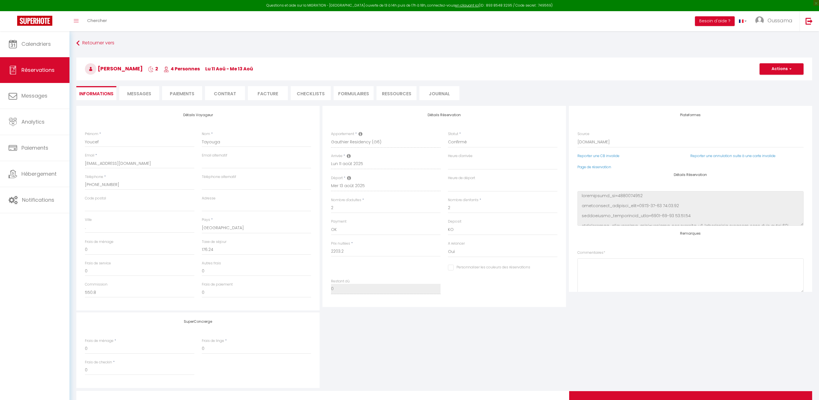
select select "20192"
select select
select select "14"
select select "2"
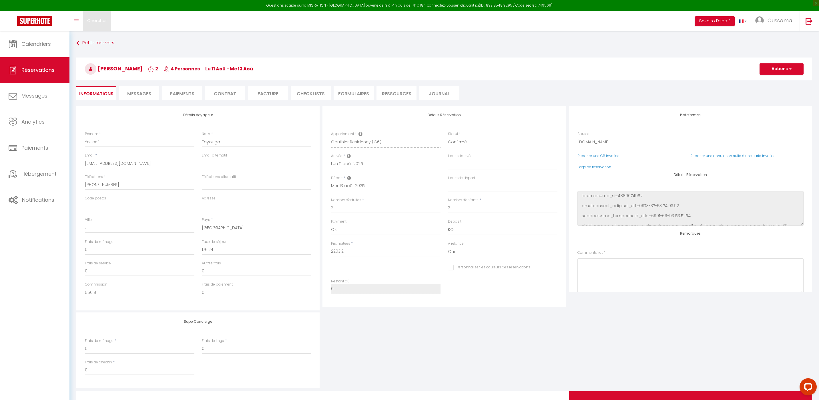
click at [95, 21] on span "Chercher" at bounding box center [97, 20] width 20 height 6
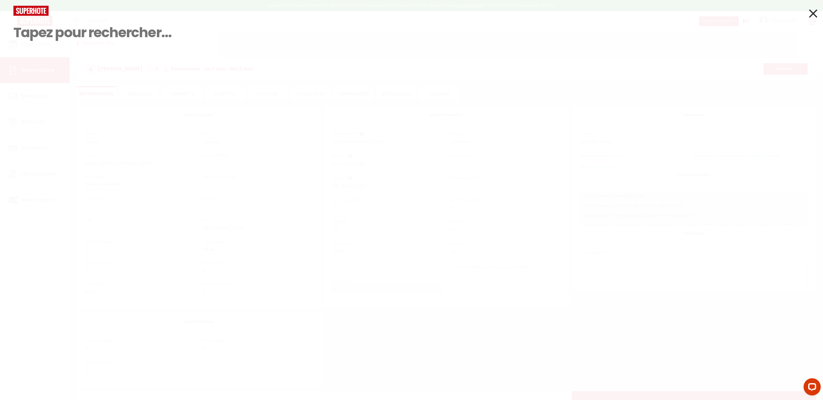
paste input "+33 6 19 94 88 13"
type input "+"
paste input "+39 339 834 0975"
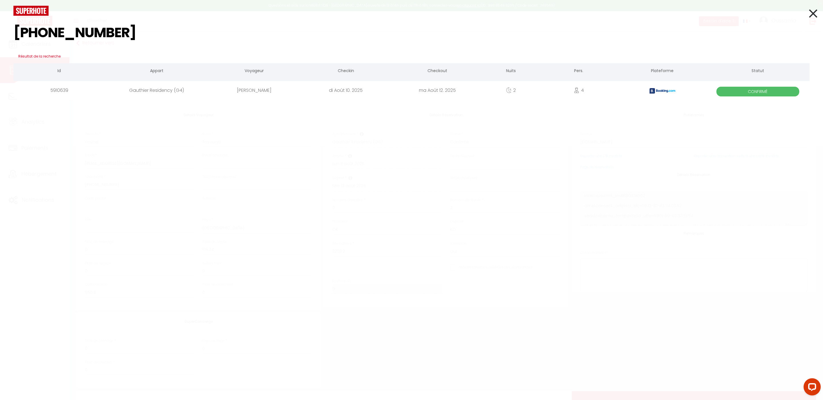
type input "+39 339 834 0975"
click at [256, 91] on div "[PERSON_NAME]" at bounding box center [254, 90] width 91 height 19
select select
checkbox input "false"
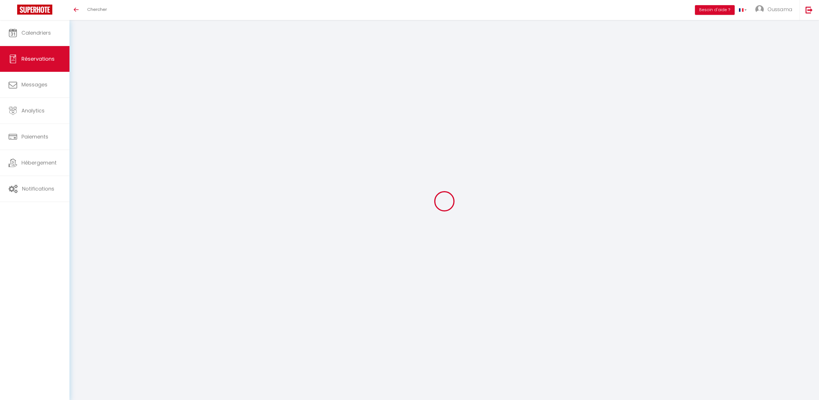
select select
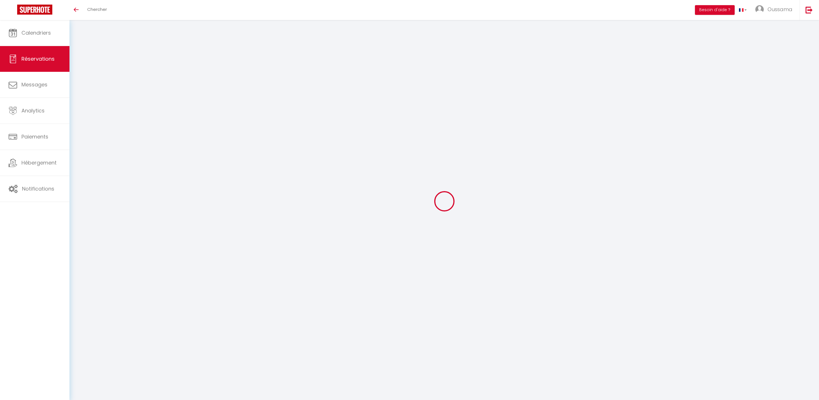
select select
checkbox input "false"
type input "Paola"
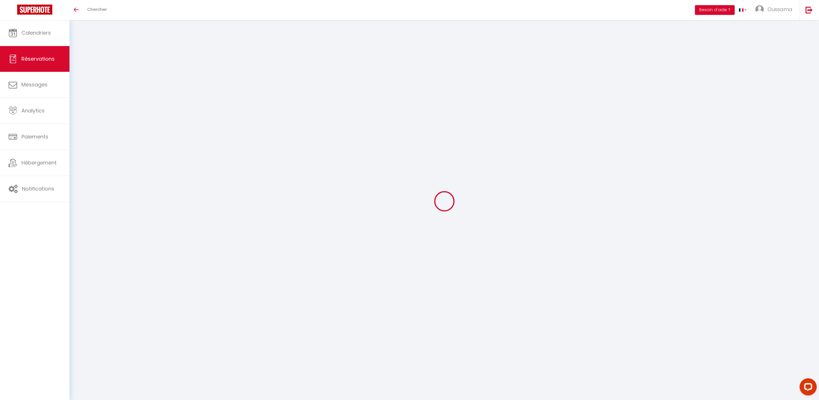
type input "Magrone"
type input "[EMAIL_ADDRESS][DOMAIN_NAME]"
type input "[PHONE_NUMBER]"
select select "IT"
type input "542.64"
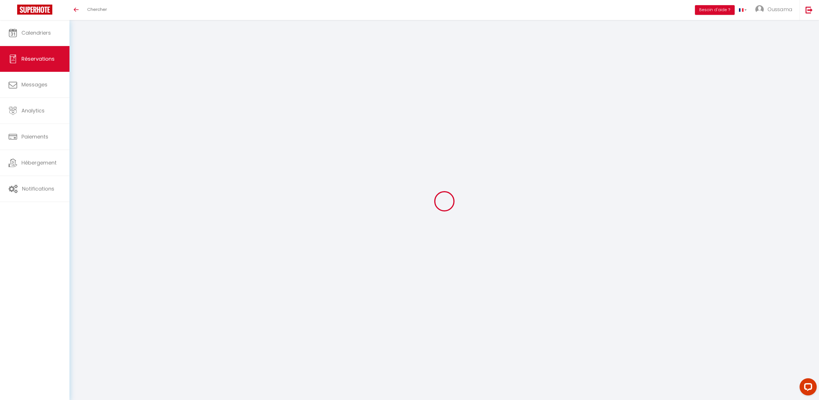
select select "20544"
select select "1"
select select
type input "4"
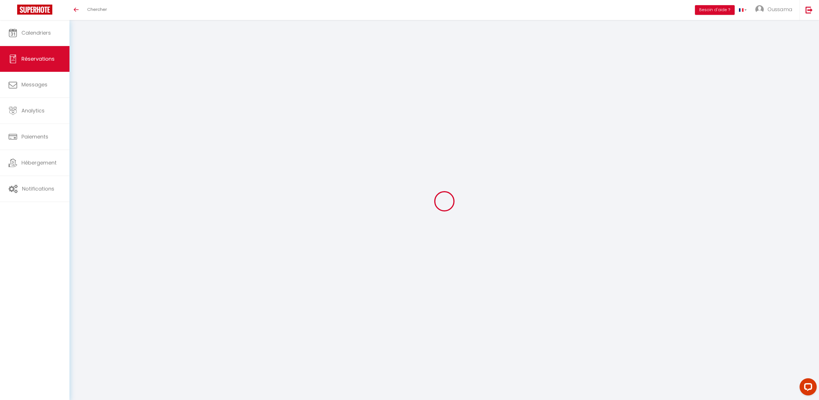
select select "12"
select select
type input "2713.2"
checkbox input "false"
type input "0"
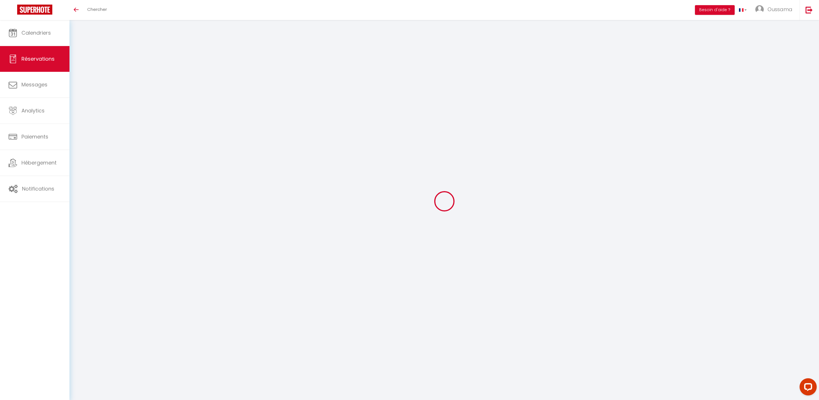
select select "2"
type input "0"
select select
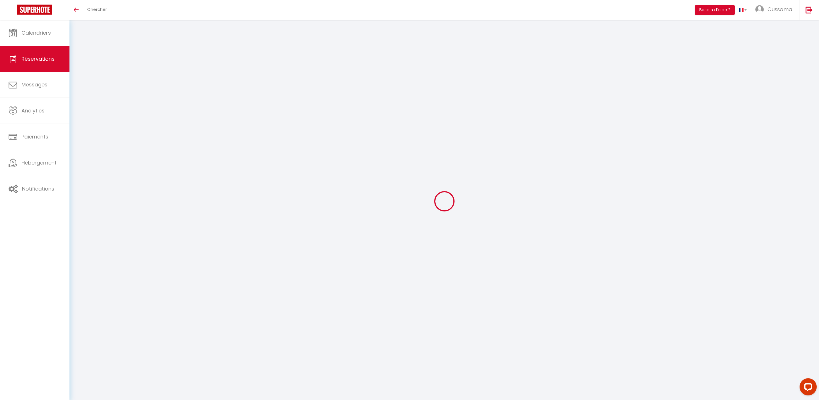
select select
select select "14"
checkbox input "false"
select select
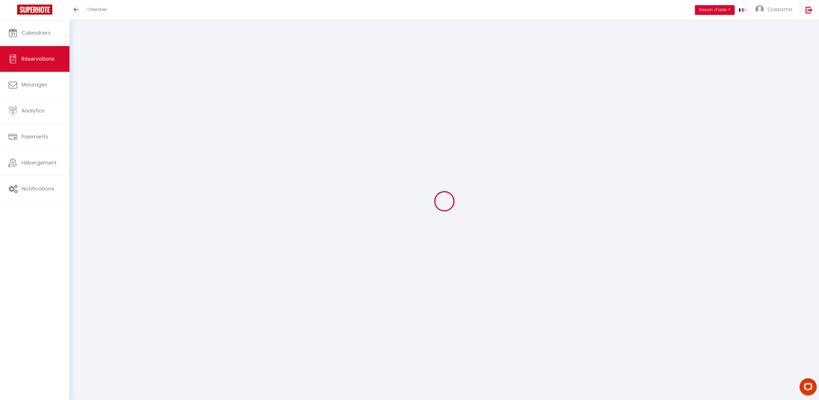
checkbox input "false"
select select
checkbox input "false"
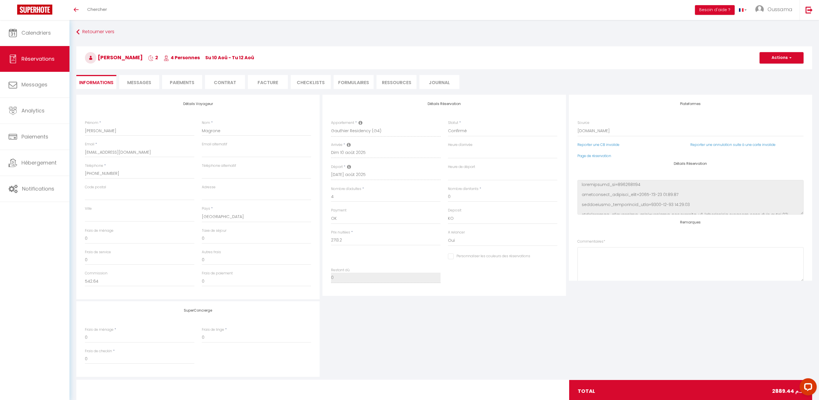
type input "176.24"
select select
checkbox input "false"
select select
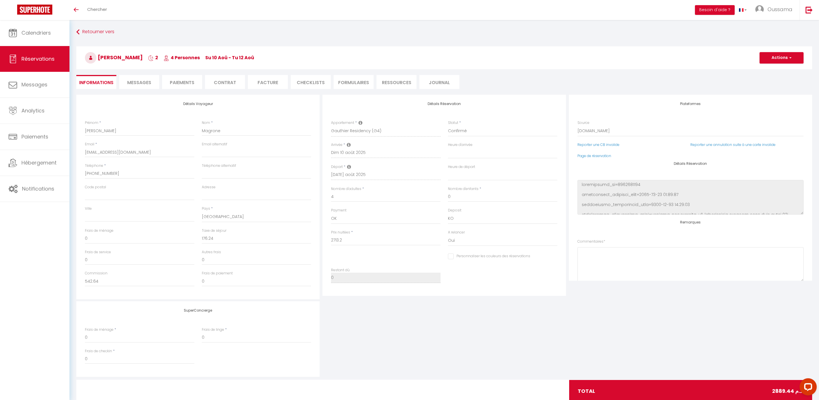
select select
click at [95, 9] on span "Chercher" at bounding box center [97, 9] width 20 height 6
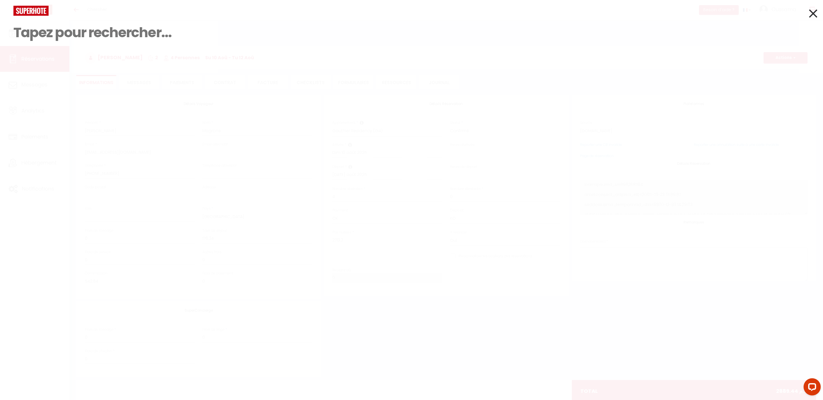
paste input "+33 6 12 75 84 08"
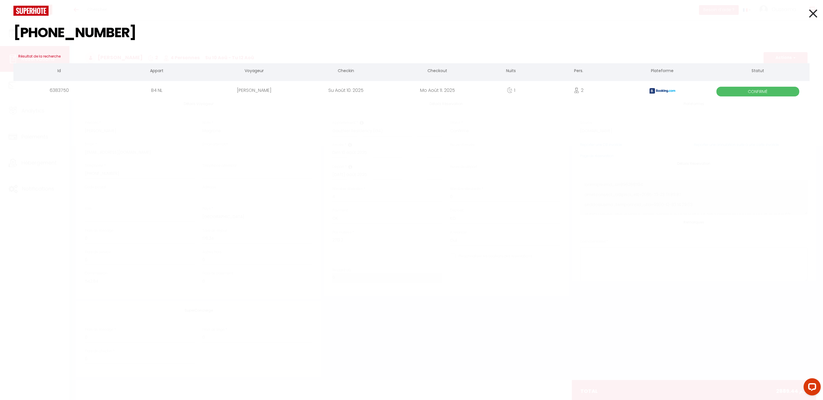
type input "+33 6 12 75 84 08"
click at [812, 8] on icon at bounding box center [813, 13] width 8 height 14
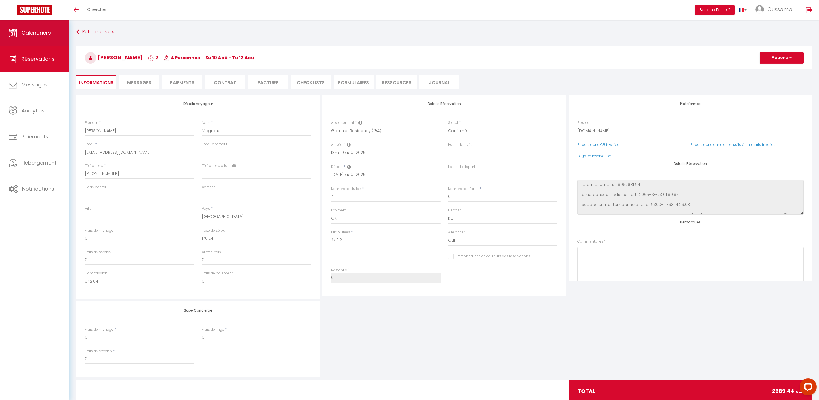
click at [35, 32] on span "Calendriers" at bounding box center [35, 32] width 29 height 7
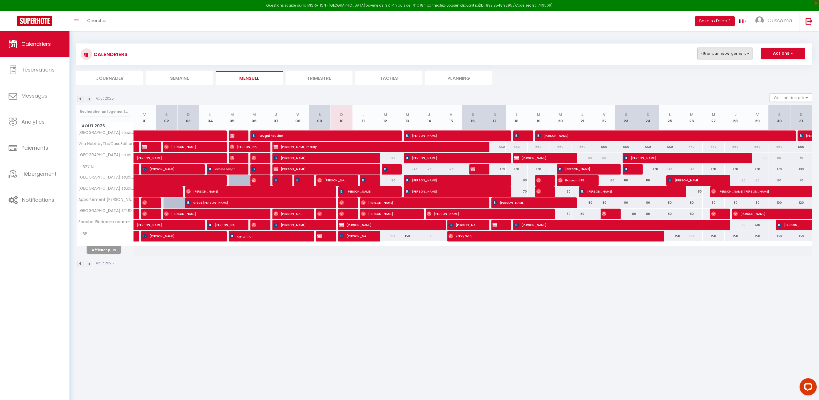
click at [742, 53] on button "Filtrer par hébergement" at bounding box center [724, 53] width 55 height 11
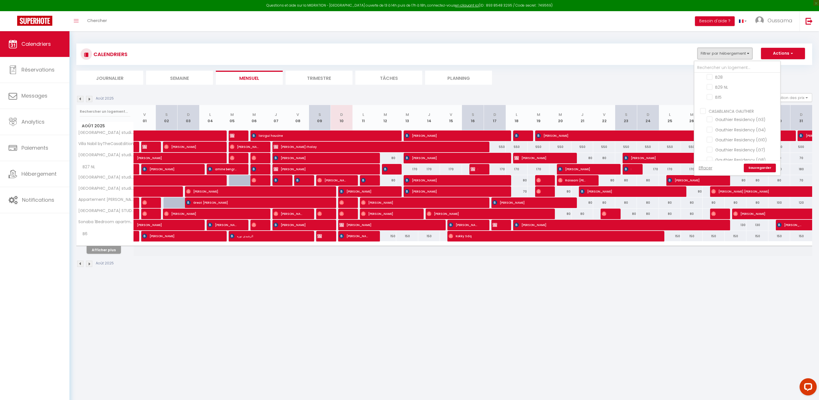
scroll to position [394, 0]
click at [705, 115] on input "CASABLANCA GAUTHIER" at bounding box center [743, 116] width 86 height 6
checkbox input "true"
checkbox input "false"
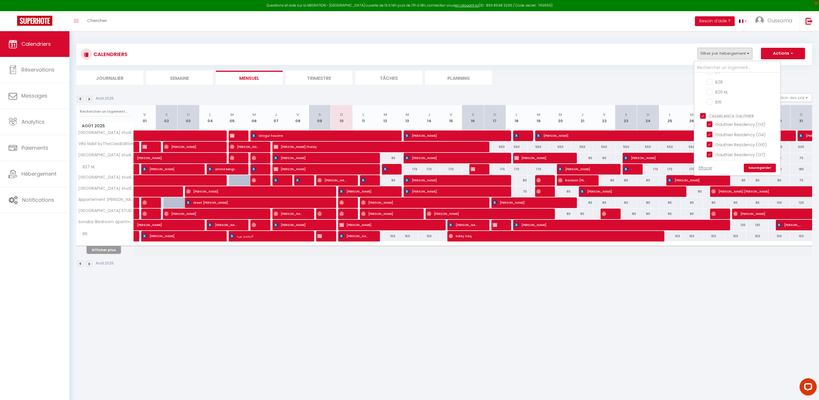
checkbox input "false"
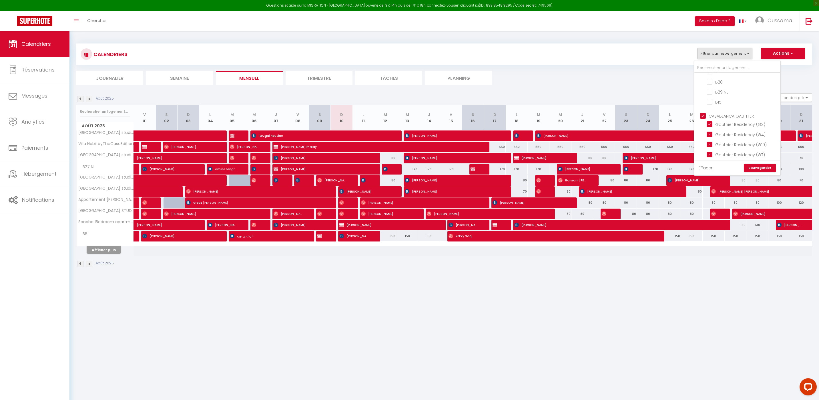
checkbox input "false"
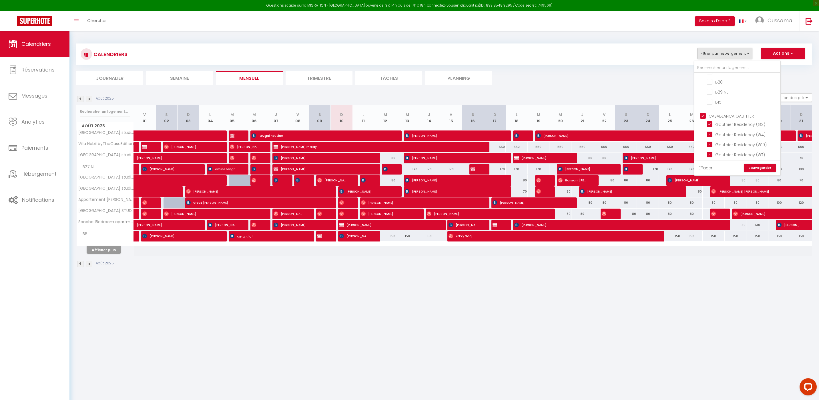
checkbox input "false"
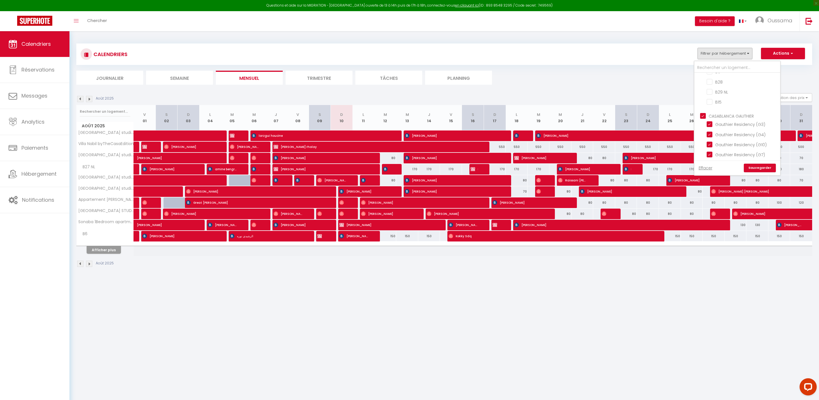
checkbox input "false"
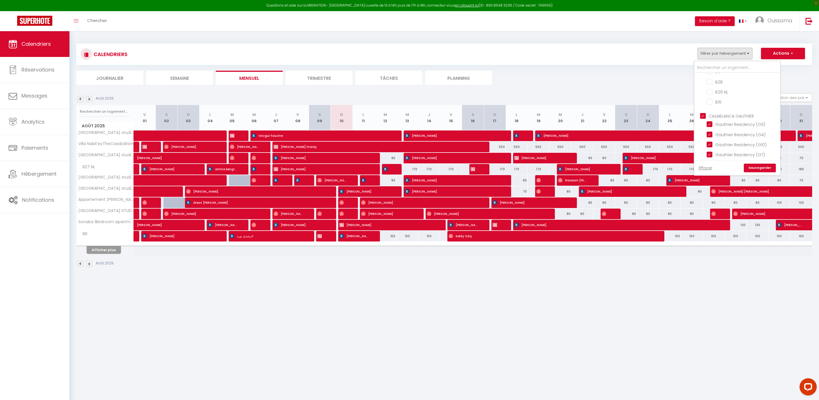
checkbox input "false"
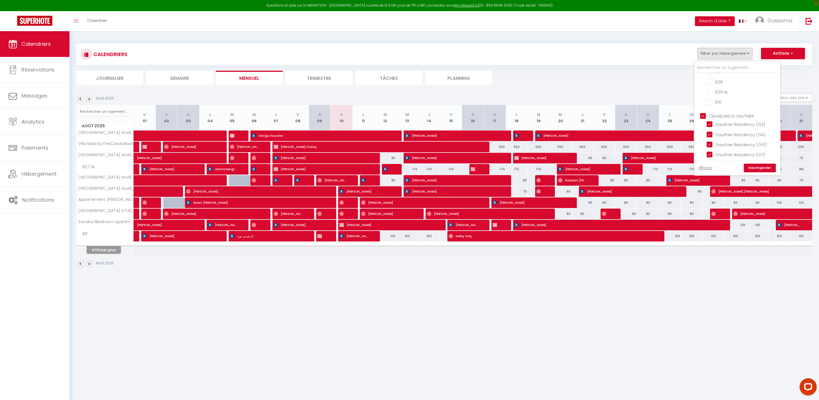
checkbox input "false"
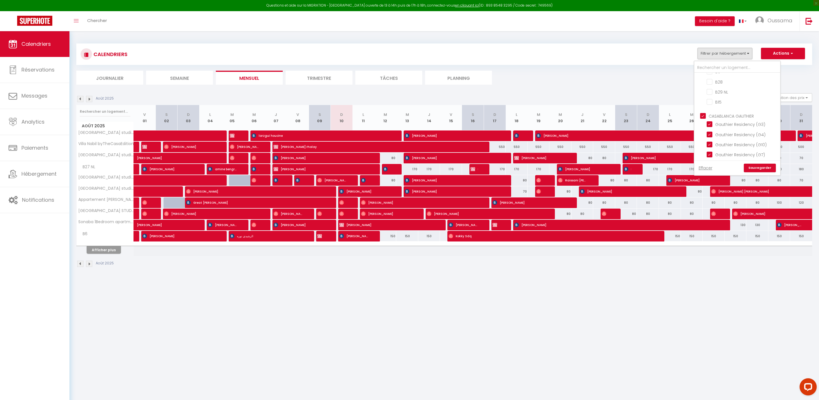
checkbox input "true"
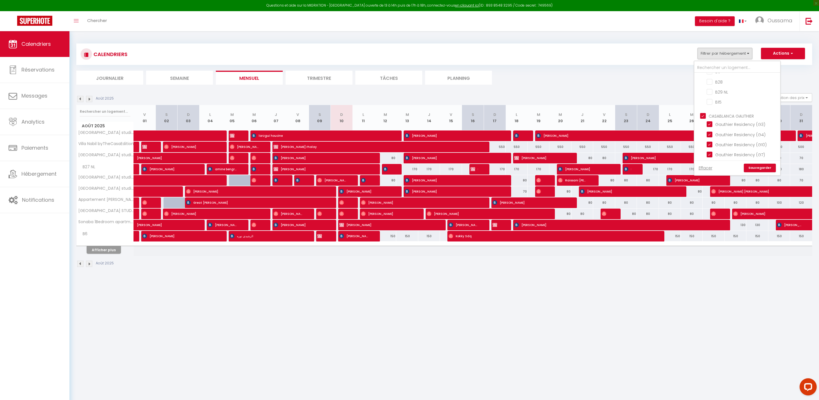
checkbox input "true"
click at [753, 165] on link "Sauvegarder" at bounding box center [760, 167] width 32 height 9
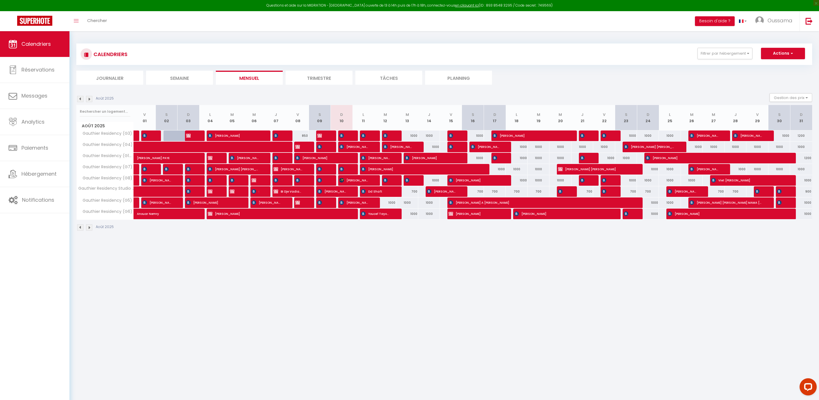
click at [103, 81] on li "Journalier" at bounding box center [109, 78] width 67 height 14
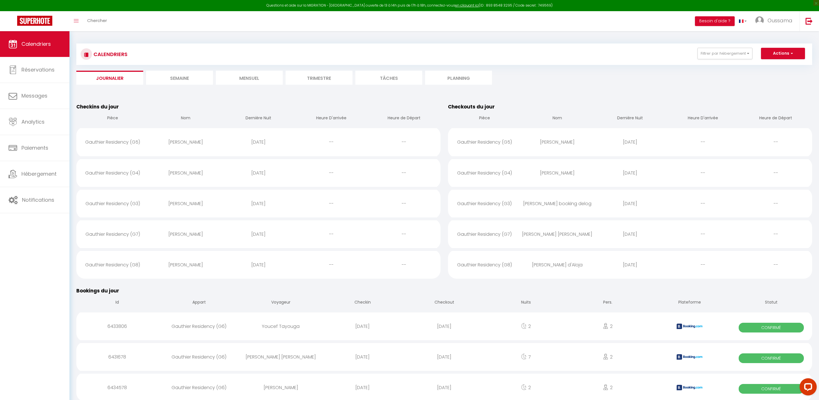
click at [250, 78] on li "Mensuel" at bounding box center [249, 78] width 67 height 14
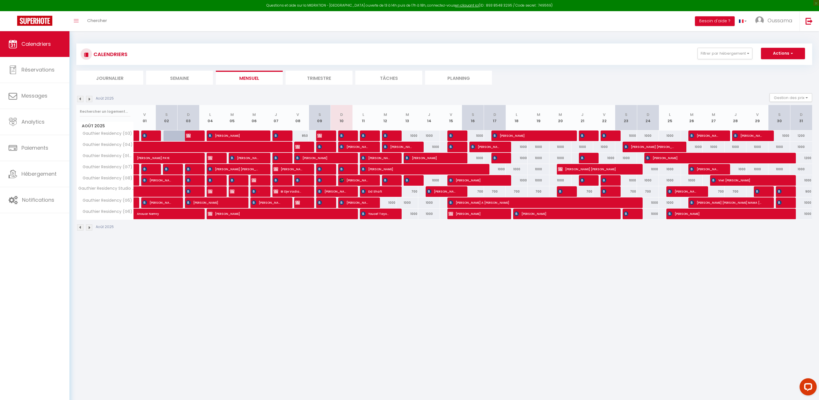
click at [351, 216] on div at bounding box center [342, 213] width 22 height 11
type input "1000"
type input "Dim 10 Août 2025"
type input "Lun 11 Août 2025"
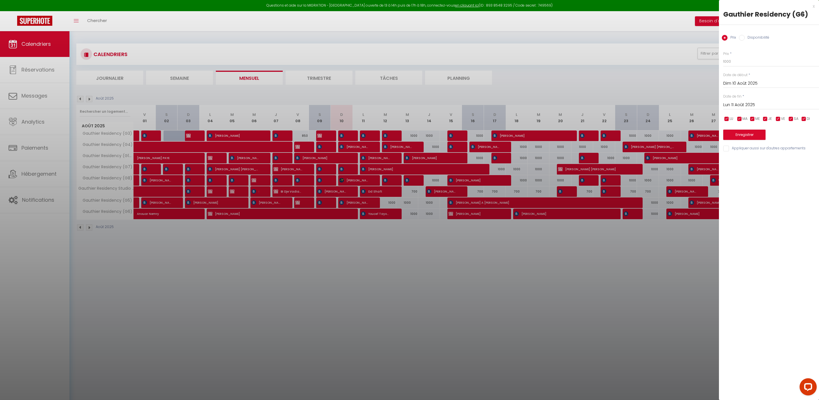
click at [339, 214] on div at bounding box center [409, 200] width 819 height 400
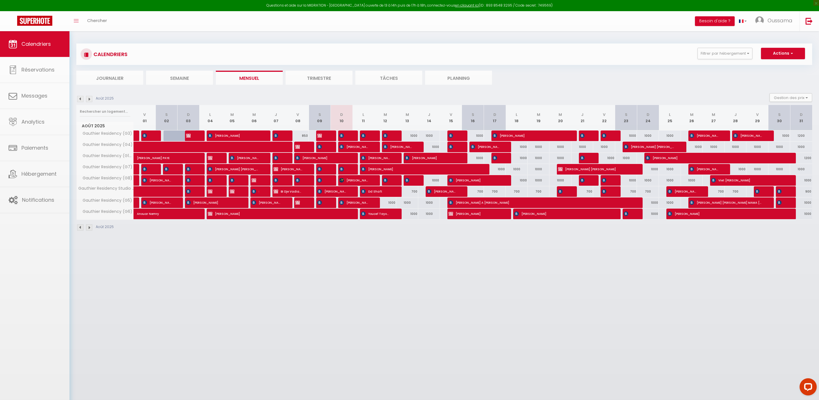
click at [339, 214] on body "Questions et aide sur la MIGRATION - [GEOGRAPHIC_DATA] ouverte de 13 à 14h puis…" at bounding box center [409, 231] width 819 height 400
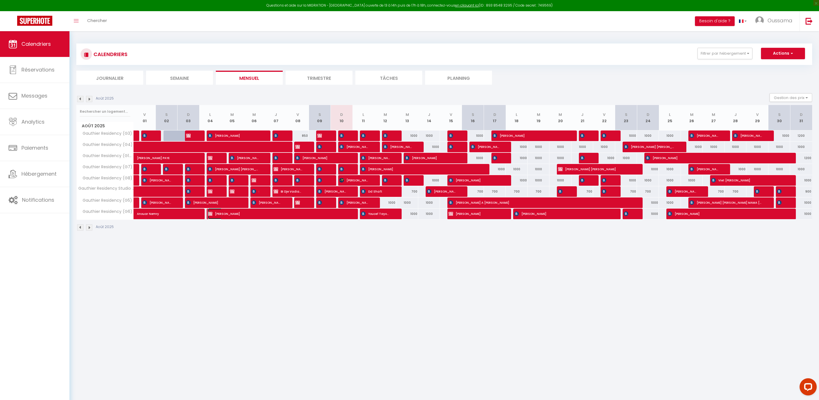
click at [339, 214] on span "[PERSON_NAME]" at bounding box center [277, 213] width 139 height 11
select select "OK"
select select "KO"
select select "0"
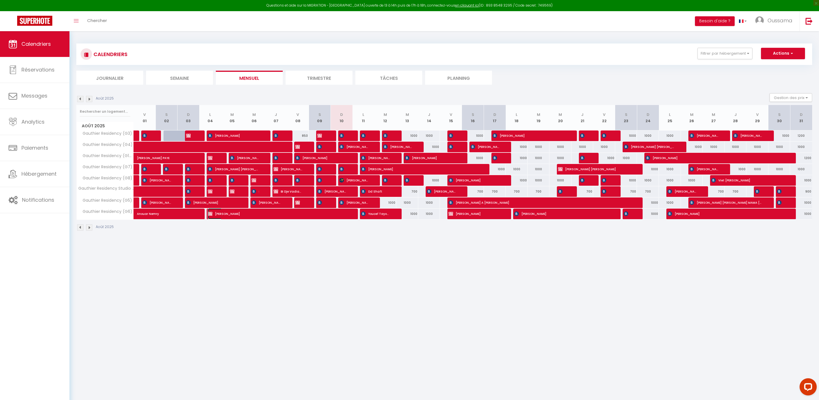
select select "1"
select select
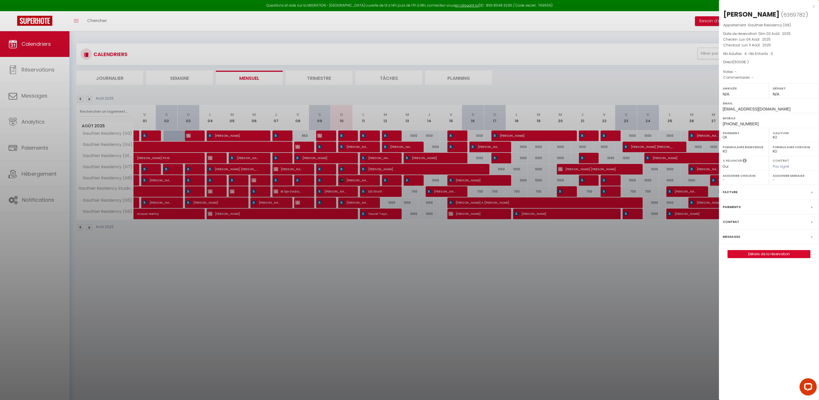
click at [571, 79] on div at bounding box center [409, 200] width 819 height 400
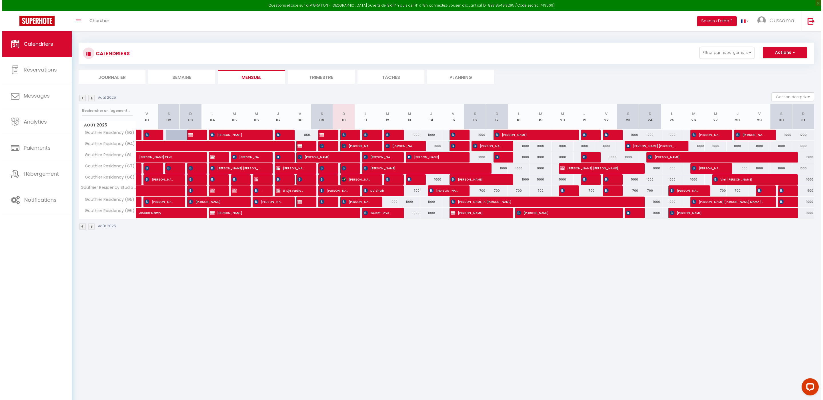
scroll to position [1, 0]
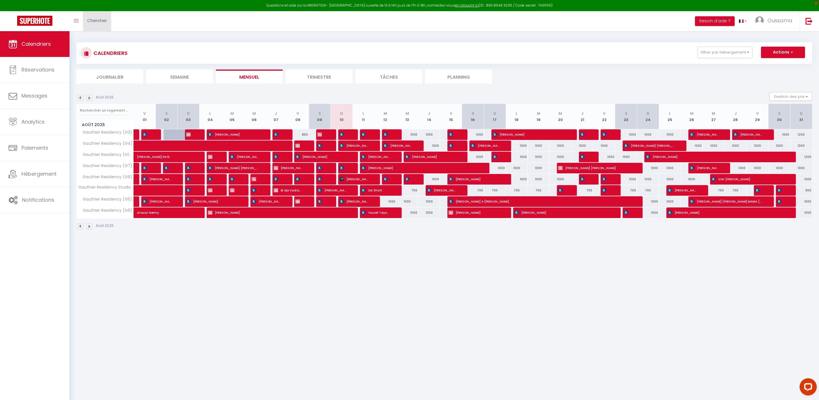
click at [103, 23] on span "Chercher" at bounding box center [97, 20] width 20 height 6
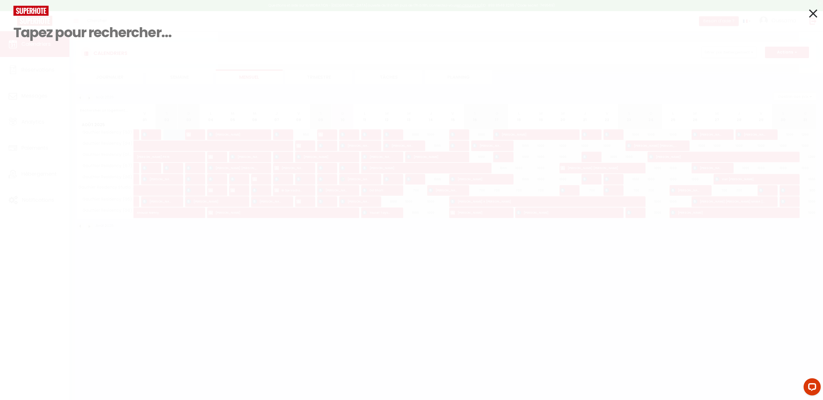
paste input "+34 678 46 32 27"
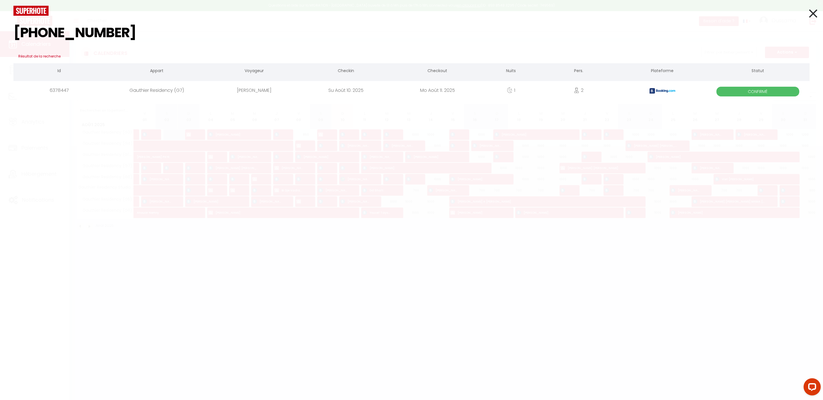
type input "+34 678 46 32 27"
click at [179, 91] on div "Gauthier Residency (G7)" at bounding box center [156, 90] width 103 height 19
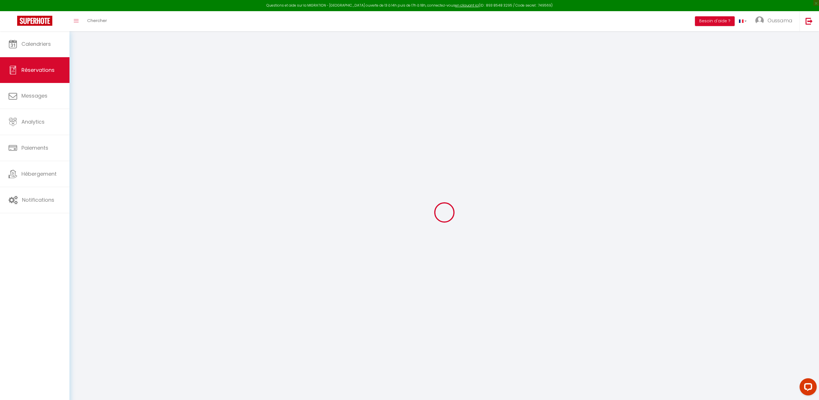
type input "Noelia"
type input "Lecumberri"
type input "[EMAIL_ADDRESS][DOMAIN_NAME]"
type input "[PHONE_NUMBER]"
type input "."
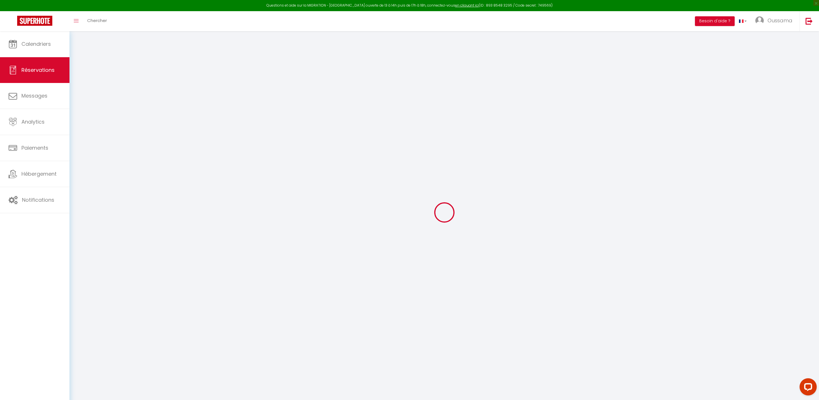
select select "ES"
type input "275.4"
select select "22690"
select select "1"
select select
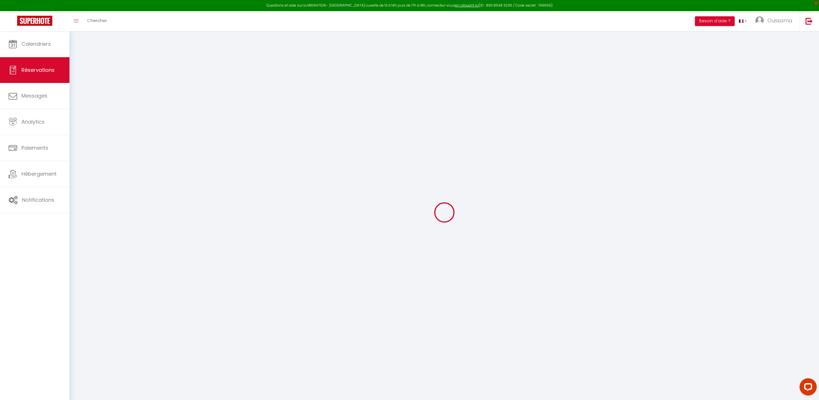
select select
type input "2"
select select "12"
select select
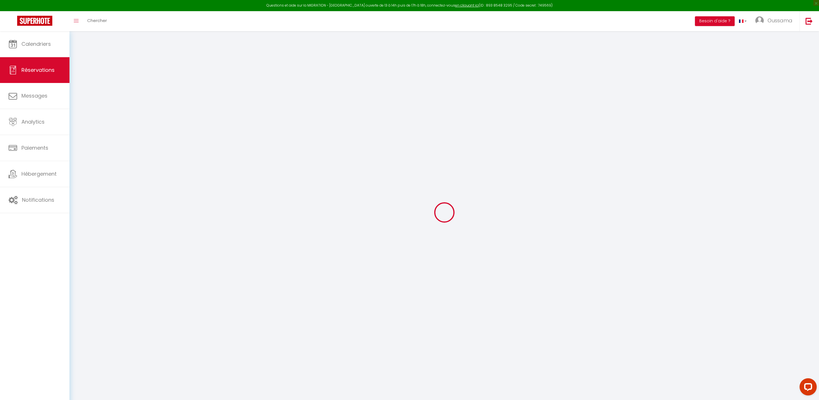
type input "1101.6"
checkbox input "false"
type input "0"
select select "2"
type input "20"
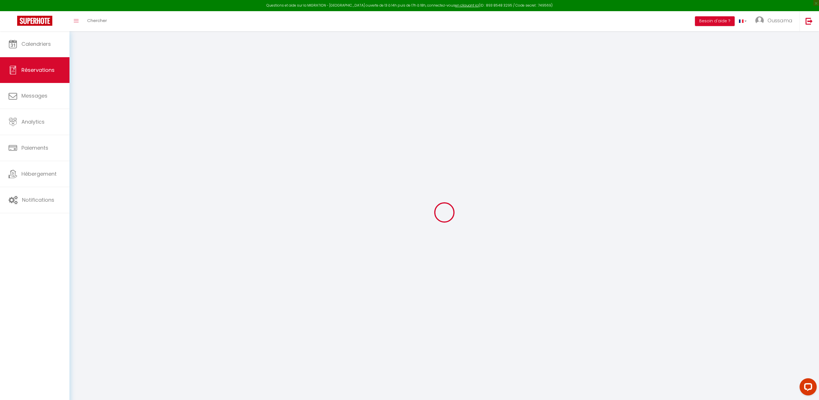
type input "0"
select select
select select "14"
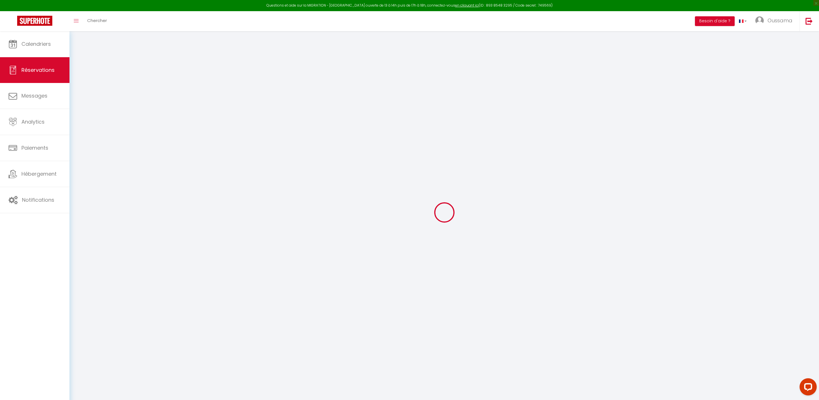
checkbox input "false"
select select
checkbox input "false"
select select
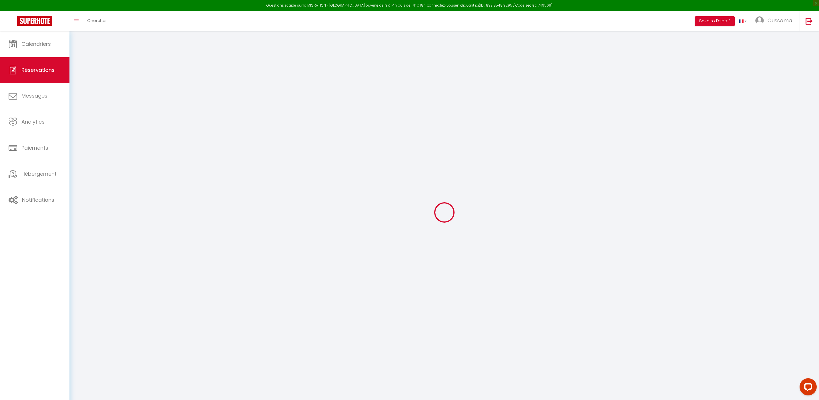
select select
checkbox input "false"
type input "88.12"
select select
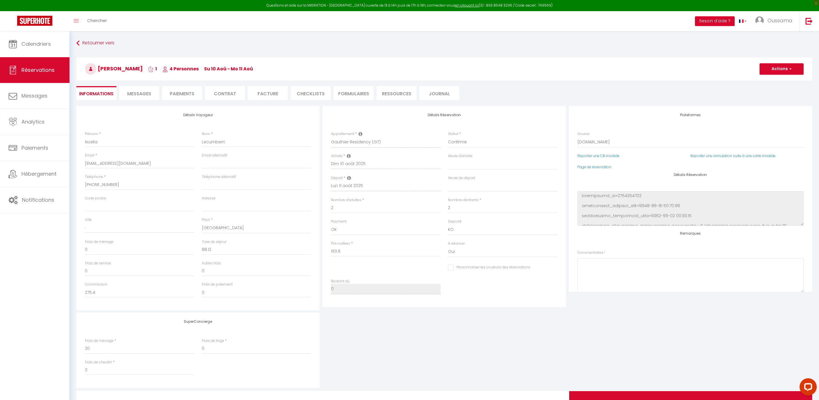
checkbox input "false"
select select
click at [584, 168] on link "Page de réservation" at bounding box center [594, 166] width 34 height 5
click at [104, 25] on link "Chercher" at bounding box center [97, 21] width 28 height 20
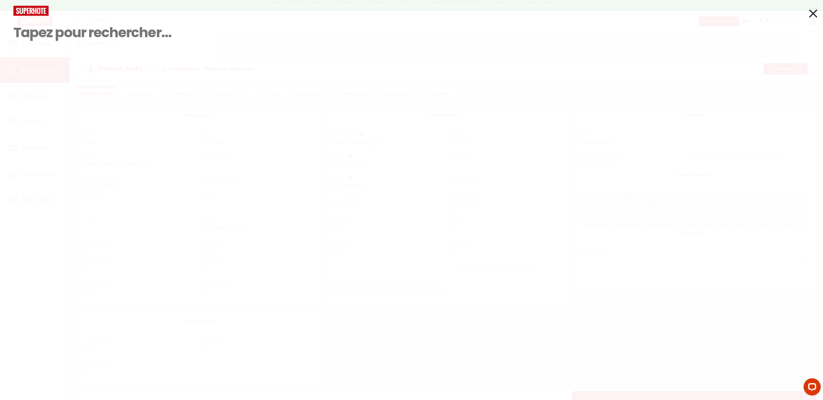
paste input "+34 678 46 32 27"
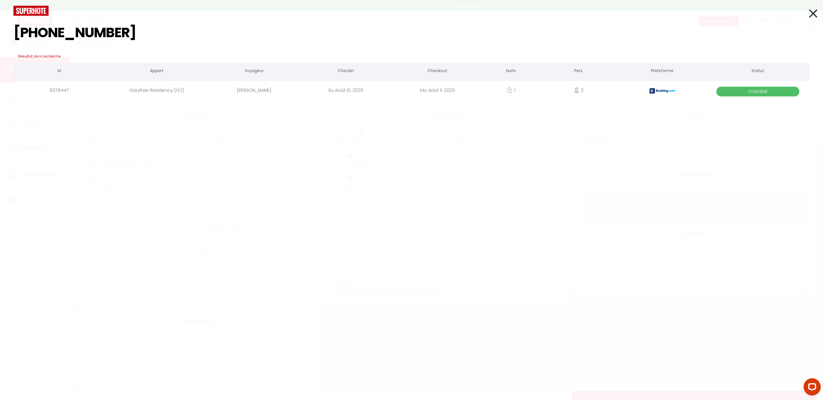
type input "+34 678 46 32 27"
click at [240, 94] on div "[PERSON_NAME]" at bounding box center [254, 90] width 91 height 19
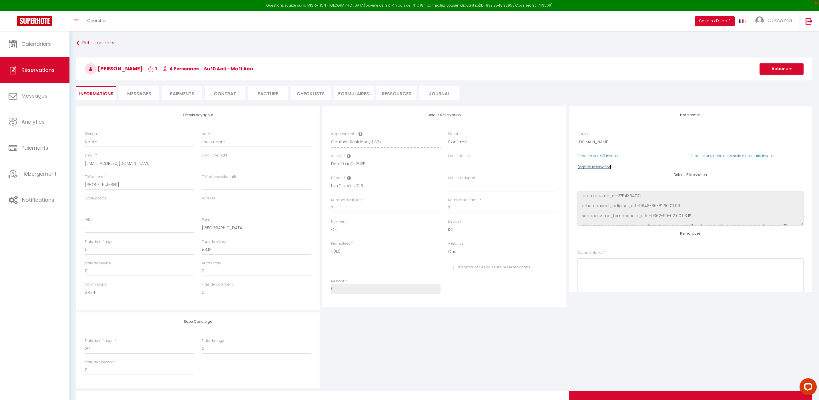
click at [598, 166] on link "Page de réservation" at bounding box center [594, 166] width 34 height 5
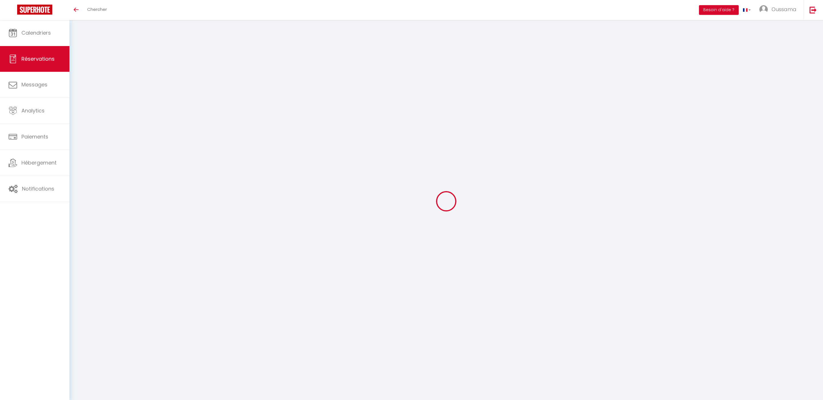
type input "Noelia"
type input "Lecumberri"
type input "[EMAIL_ADDRESS][DOMAIN_NAME]"
type input "[PHONE_NUMBER]"
type input "."
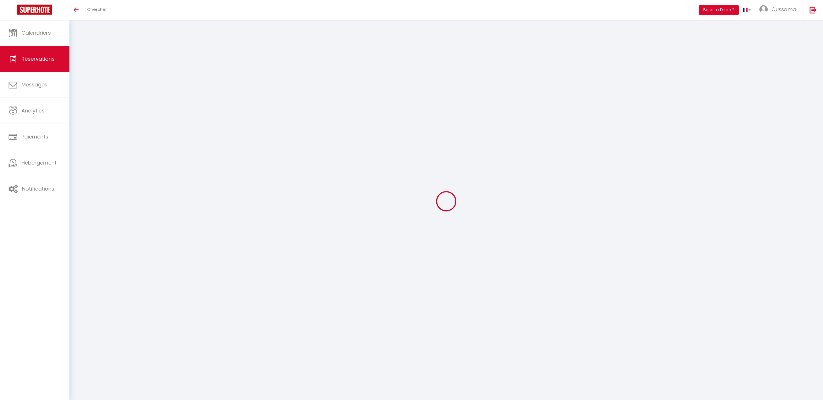
select select "ES"
type input "275.4"
select select "22690"
select select "1"
select select
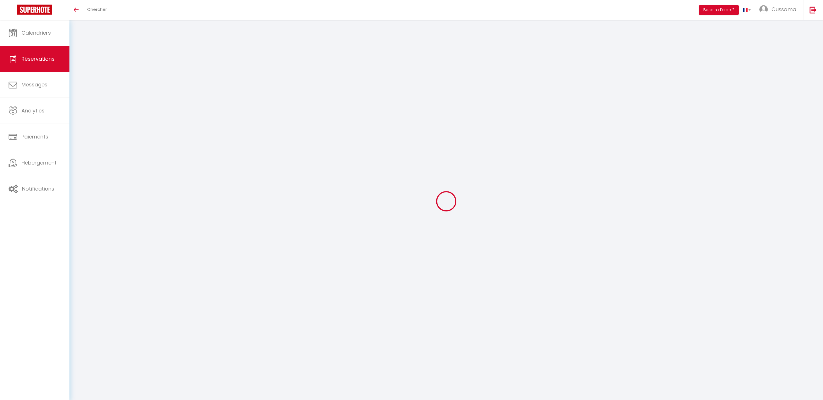
select select
type input "2"
select select "12"
select select
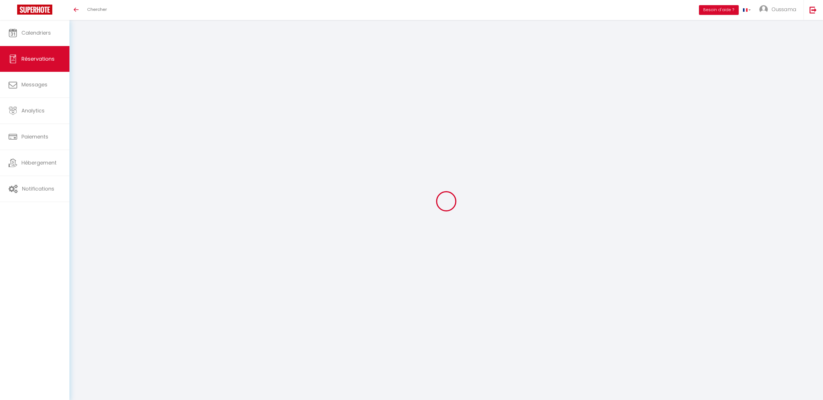
type input "1101.6"
checkbox input "false"
type input "0"
select select "2"
type input "20"
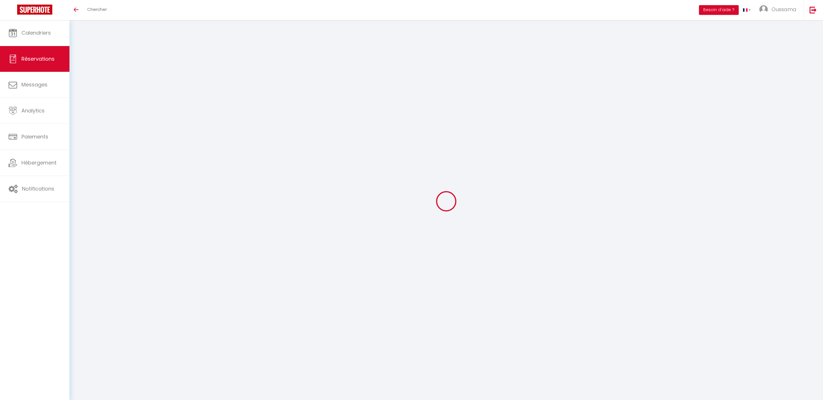
type input "0"
select select
select select "14"
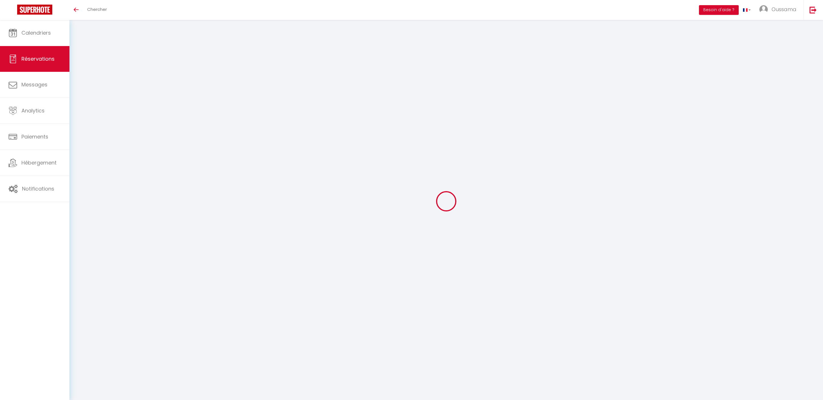
checkbox input "false"
select select
checkbox input "false"
select select
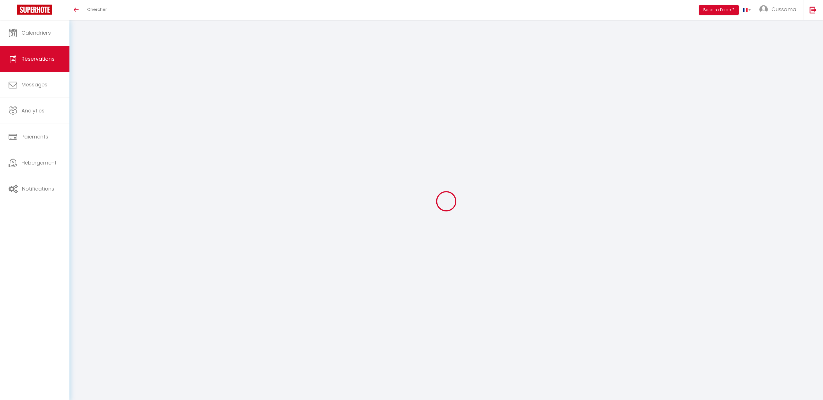
select select
checkbox input "false"
select select
checkbox input "false"
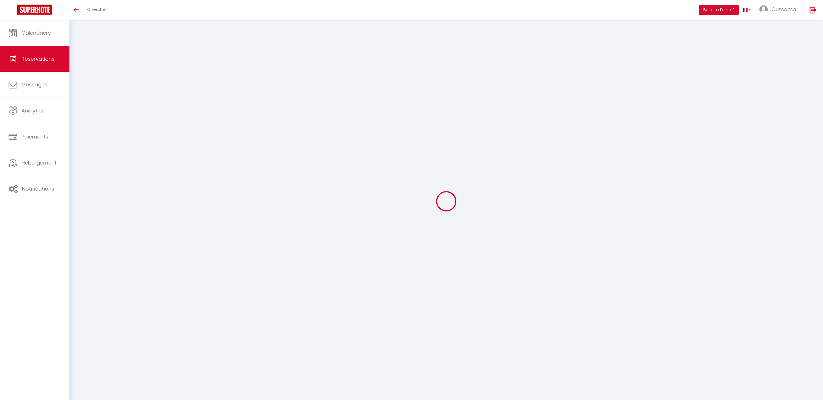
type input "88.12"
select select
checkbox input "false"
select select
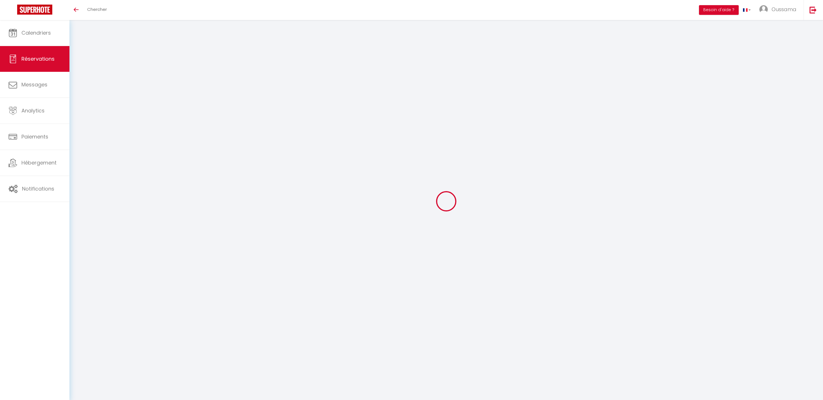
select select
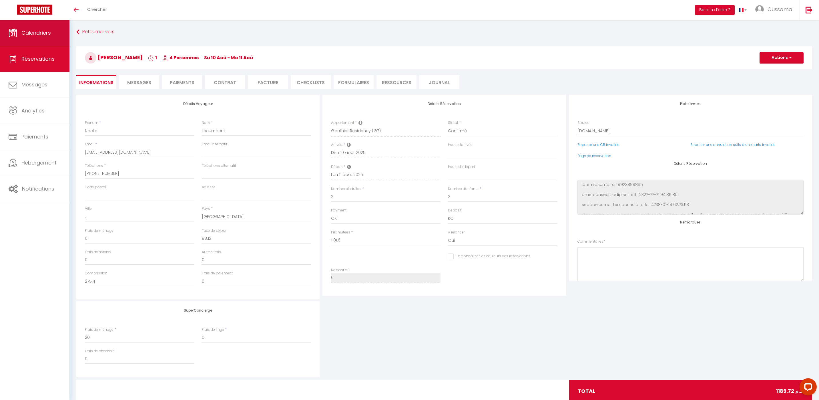
click at [32, 39] on link "Calendriers" at bounding box center [34, 33] width 69 height 26
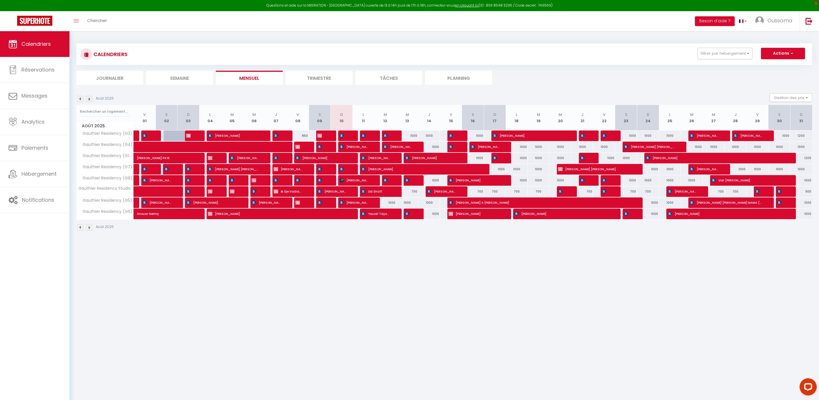
click at [118, 81] on li "Journalier" at bounding box center [109, 78] width 67 height 14
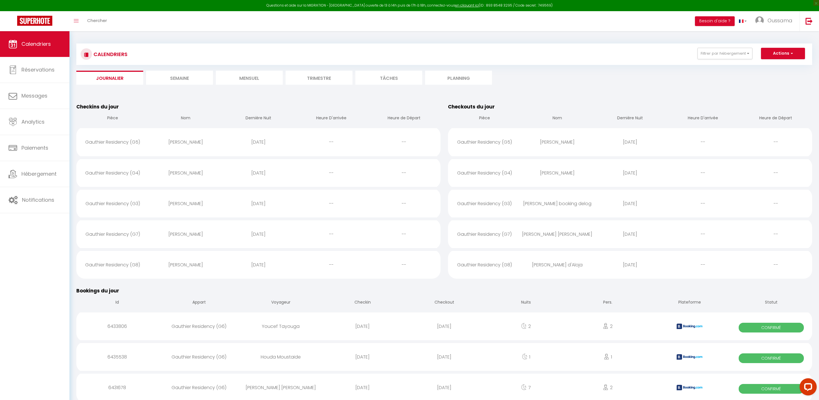
click at [180, 140] on div "[PERSON_NAME]" at bounding box center [185, 142] width 73 height 19
select select "0"
select select "1"
select select
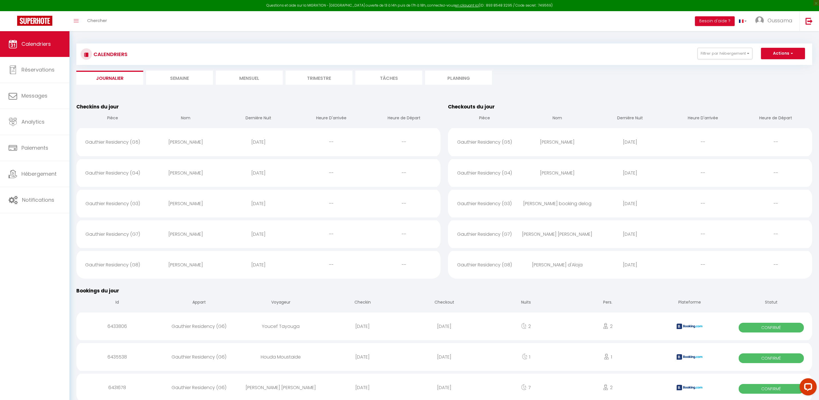
select select
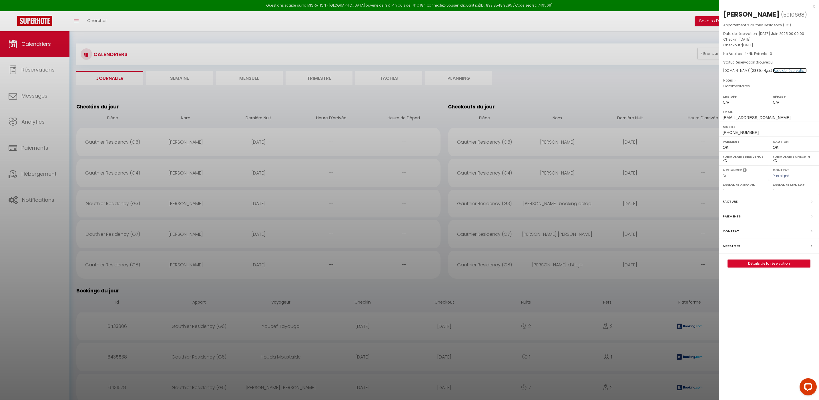
click at [777, 69] on link "Page de réservation" at bounding box center [790, 70] width 34 height 5
drag, startPoint x: 391, startPoint y: 286, endPoint x: 319, endPoint y: 257, distance: 77.0
click at [391, 286] on div at bounding box center [409, 200] width 819 height 400
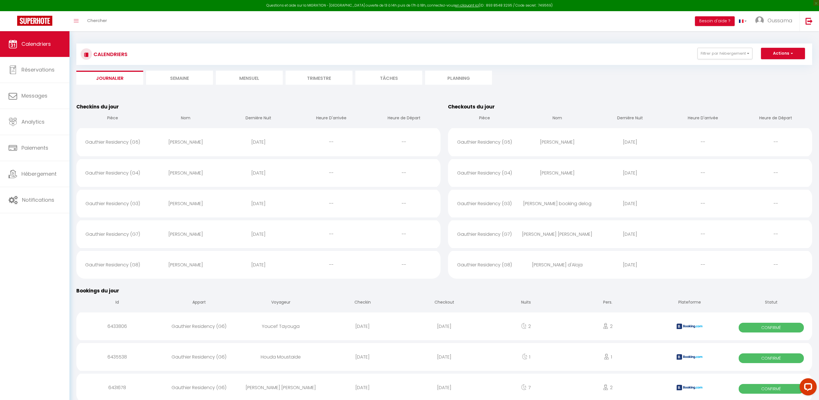
click at [183, 172] on div "[PERSON_NAME]" at bounding box center [185, 172] width 73 height 19
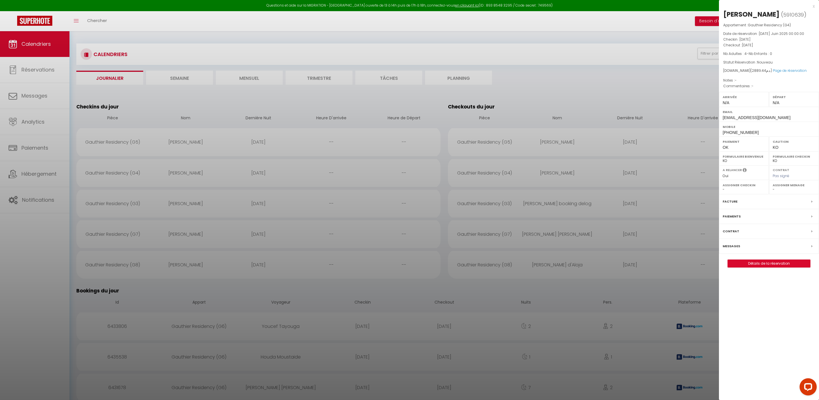
click at [182, 173] on div at bounding box center [409, 200] width 819 height 400
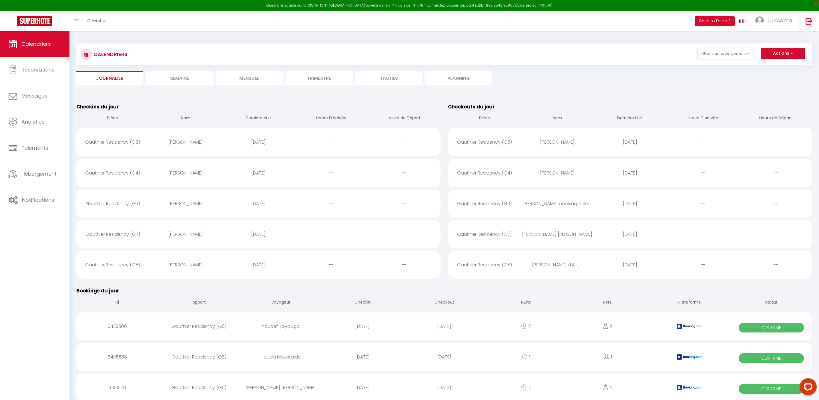
click at [181, 173] on div "[PERSON_NAME]" at bounding box center [185, 172] width 73 height 19
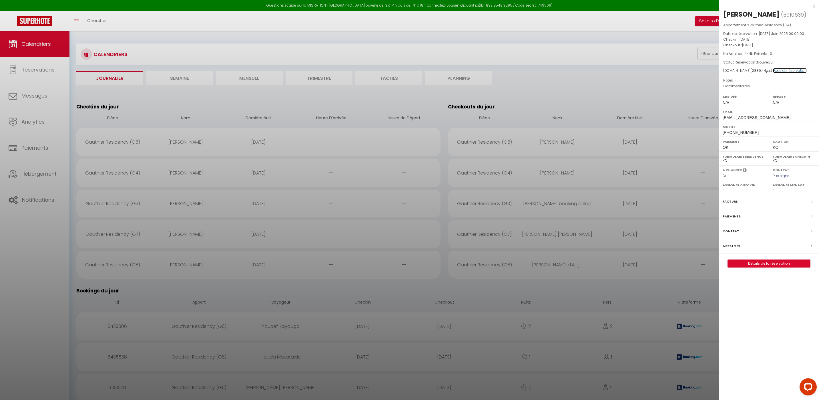
click at [776, 69] on link "Page de réservation" at bounding box center [790, 70] width 34 height 5
click at [183, 30] on div at bounding box center [409, 200] width 819 height 400
checkbox input "false"
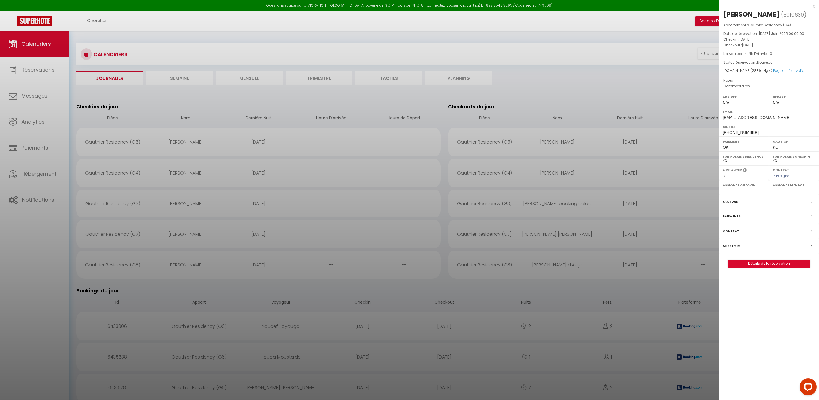
checkbox input "false"
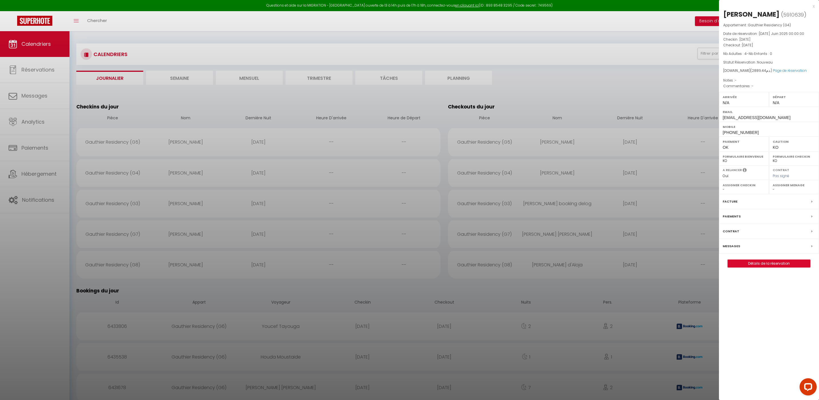
checkbox input "false"
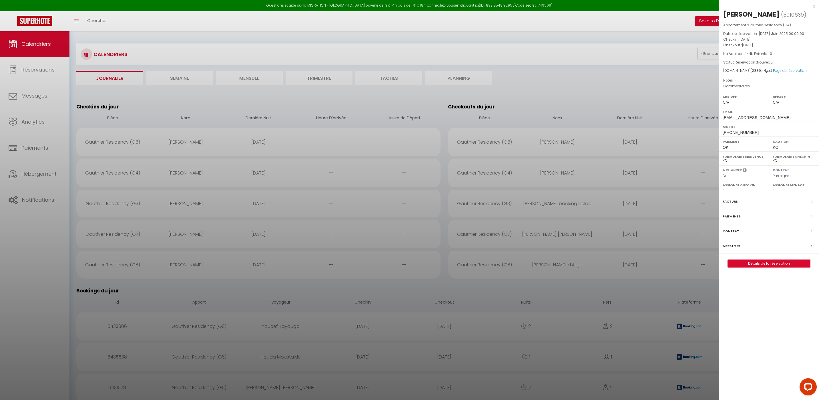
checkbox input "false"
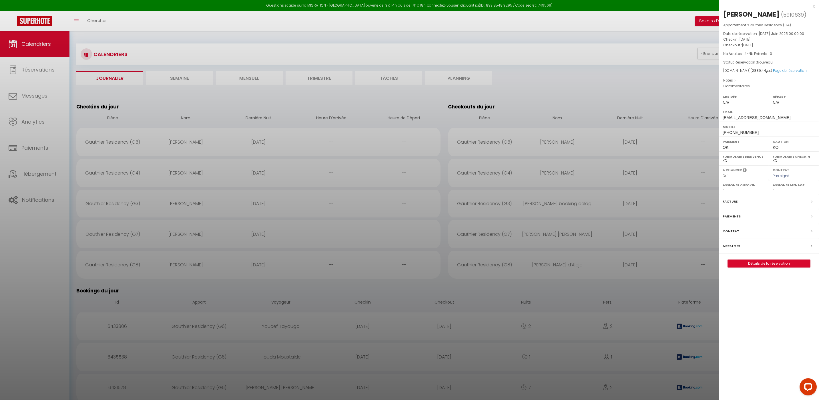
checkbox input "false"
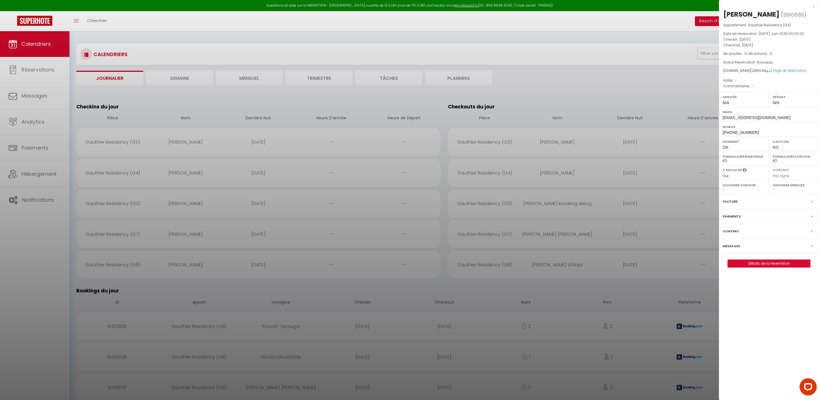
checkbox input "false"
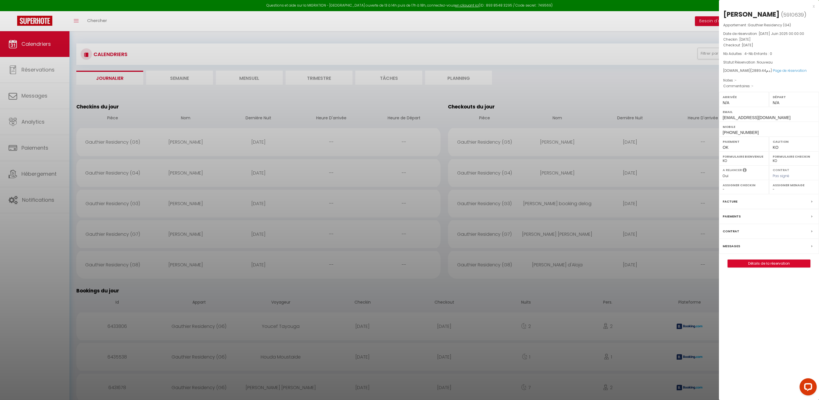
checkbox input "false"
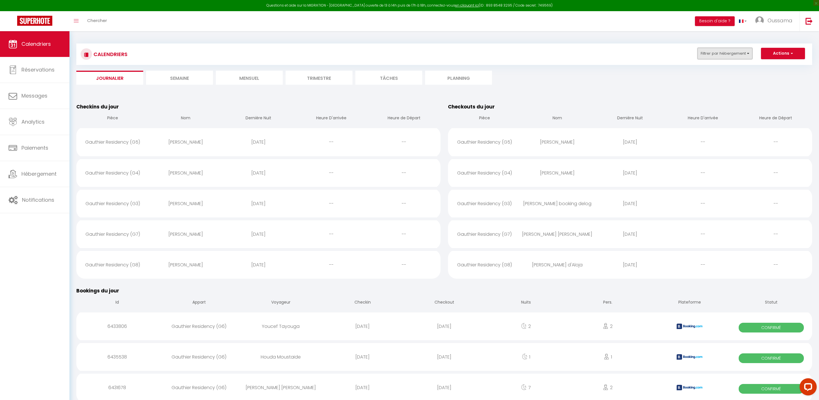
click at [720, 58] on button "Filtrer par hébergement" at bounding box center [724, 53] width 55 height 11
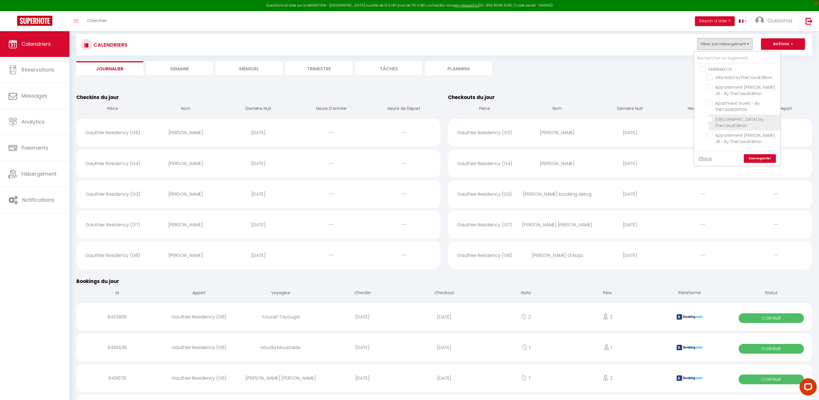
scroll to position [184, 0]
click at [727, 102] on input "CASABLANCA BEL AZUR" at bounding box center [743, 102] width 86 height 6
checkbox input "true"
checkbox input "false"
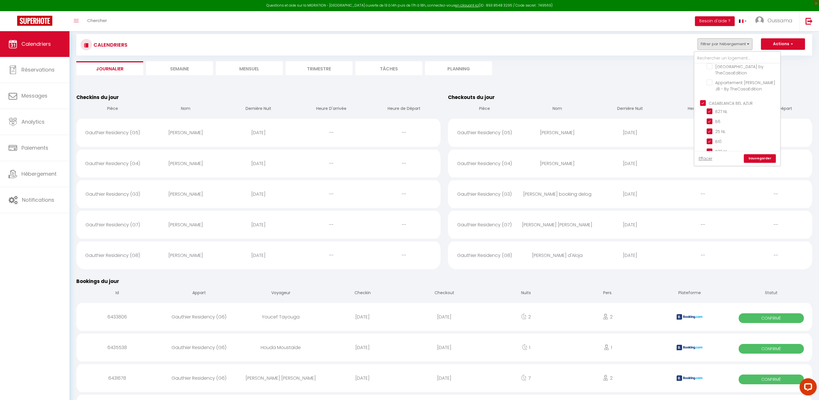
checkbox input "false"
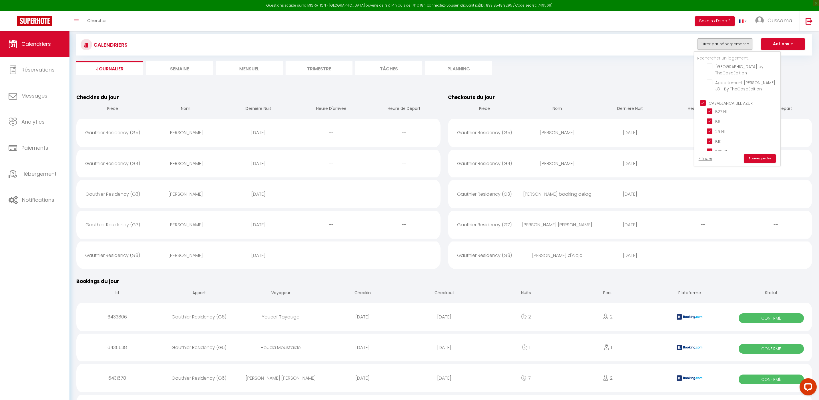
checkbox input "false"
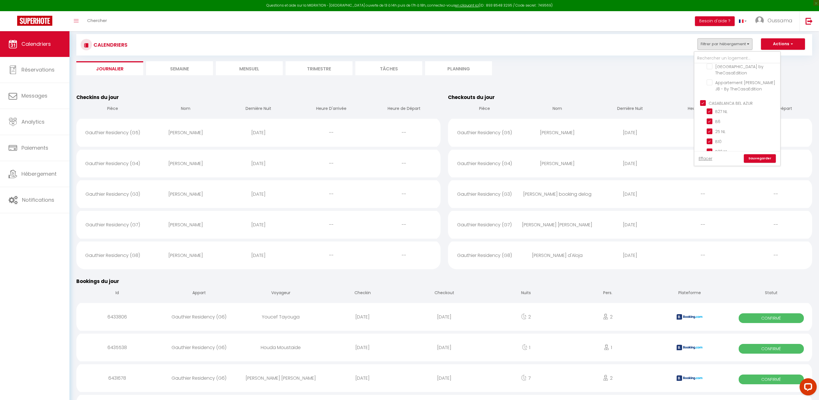
checkbox input "true"
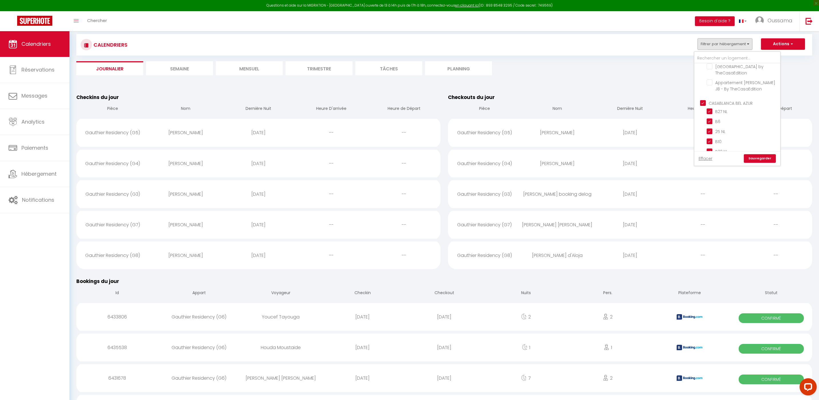
checkbox input "true"
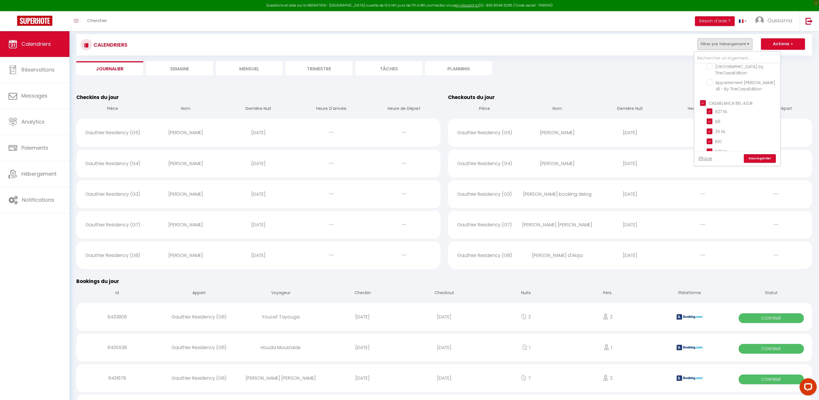
checkbox input "true"
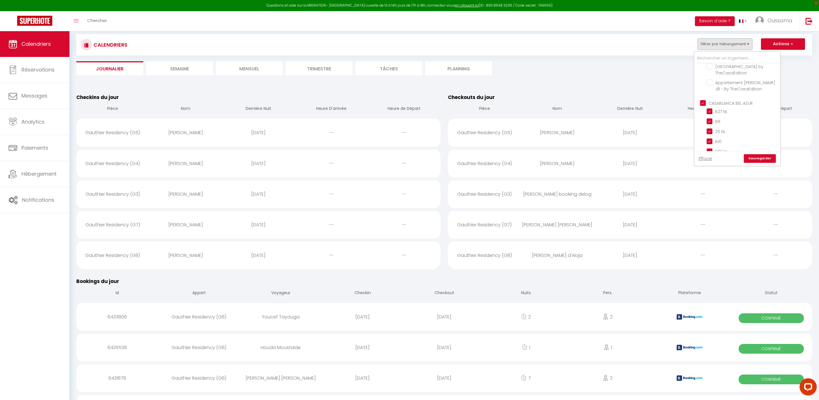
checkbox input "true"
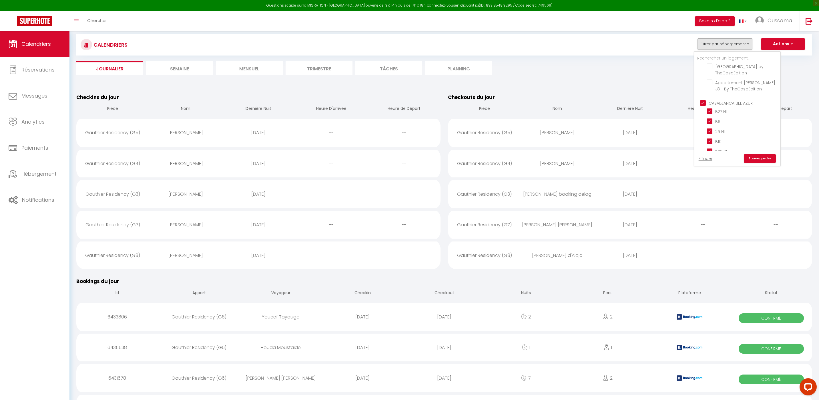
click at [252, 70] on li "Mensuel" at bounding box center [249, 68] width 67 height 14
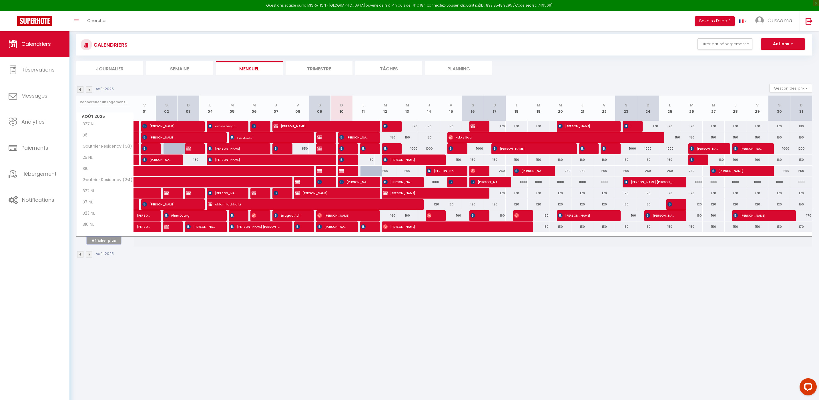
click at [112, 240] on button "Afficher plus" at bounding box center [104, 240] width 34 height 8
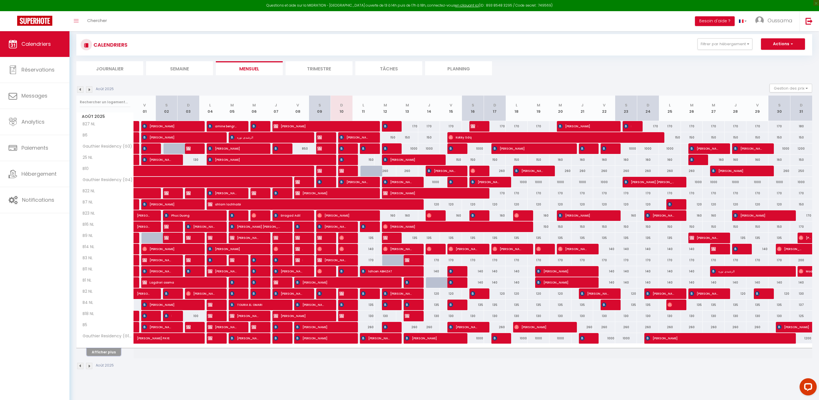
click at [102, 352] on button "Afficher plus" at bounding box center [104, 352] width 34 height 8
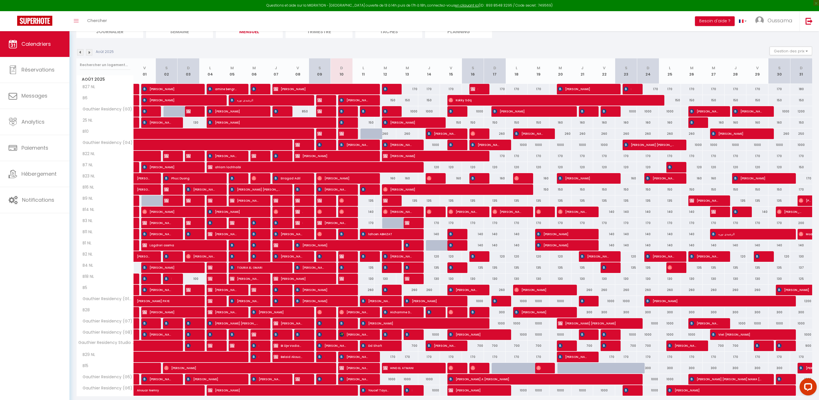
scroll to position [66, 0]
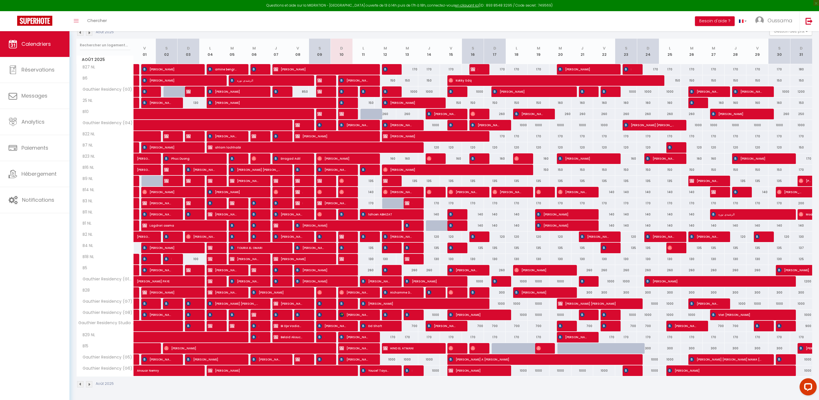
click at [407, 158] on div "160" at bounding box center [407, 158] width 22 height 11
type input "160"
type input "Mer 13 Août 2025"
type input "[DEMOGRAPHIC_DATA] 14 Août 2025"
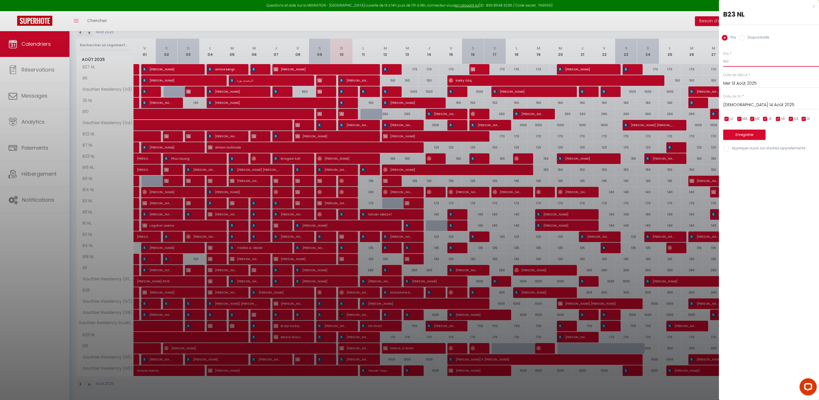
click at [736, 62] on input "160" at bounding box center [771, 61] width 96 height 10
type input "180"
click at [754, 135] on button "Enregistrer" at bounding box center [744, 134] width 42 height 10
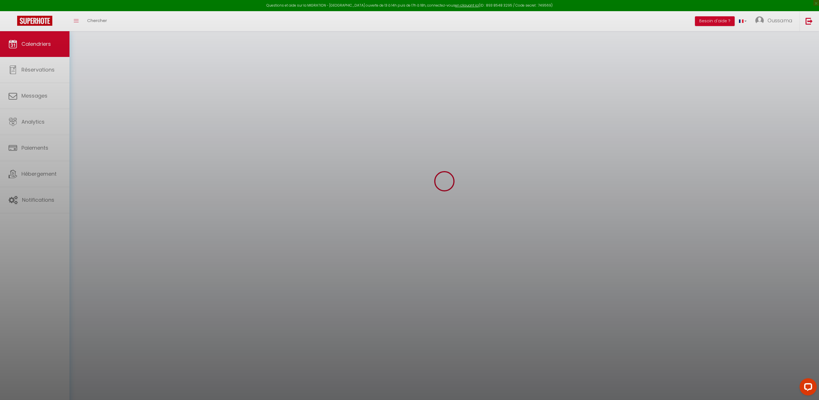
scroll to position [31, 0]
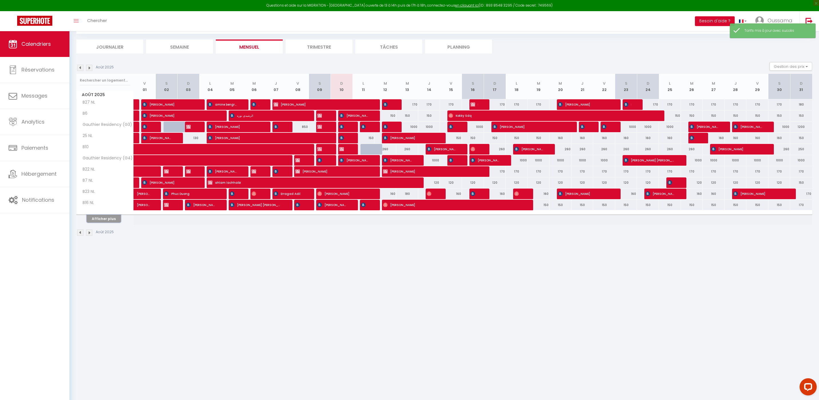
click at [106, 218] on button "Afficher plus" at bounding box center [104, 219] width 34 height 8
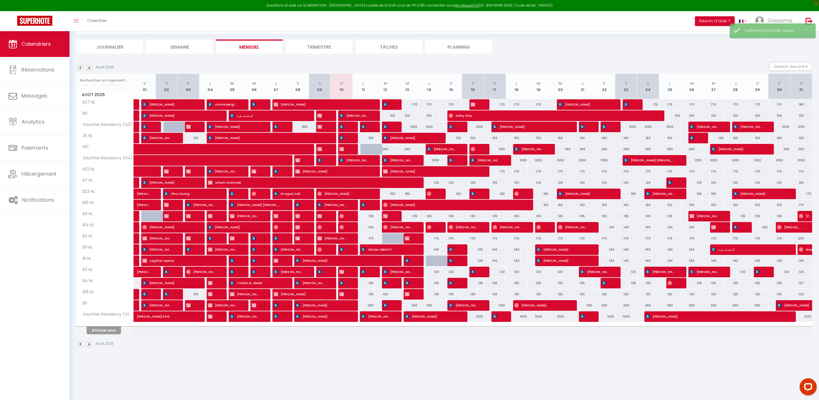
click at [394, 193] on div "160" at bounding box center [385, 193] width 22 height 11
type input "160"
type input "[DATE] Août 2025"
type input "Mer 13 Août 2025"
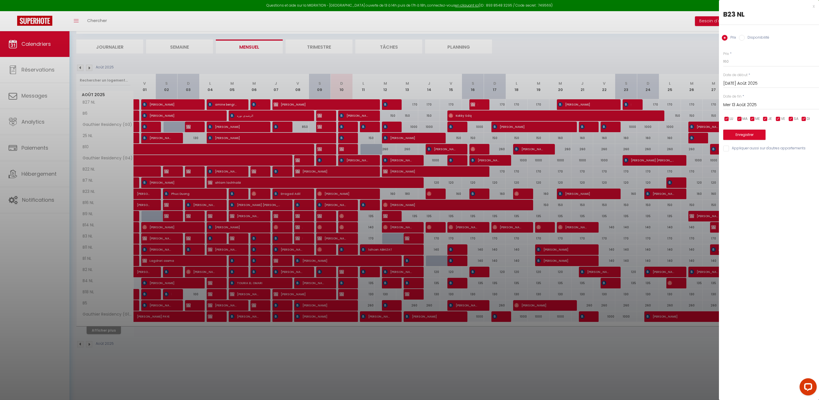
click at [432, 366] on div at bounding box center [409, 200] width 819 height 400
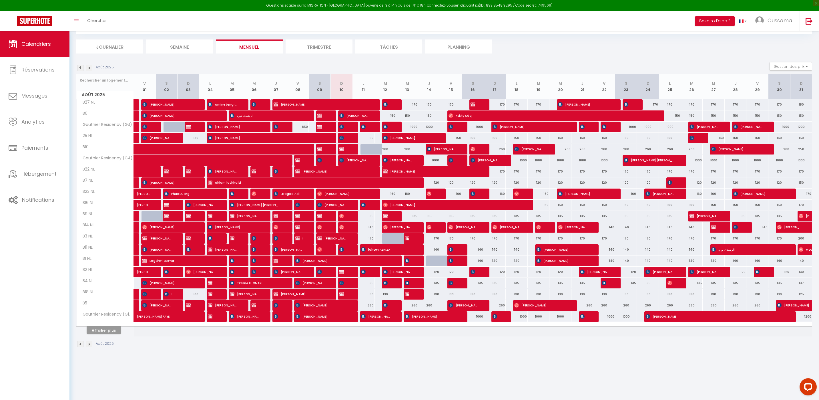
click at [406, 193] on div "180" at bounding box center [407, 193] width 22 height 11
type input "180"
type input "Mer 13 Août 2025"
type input "[DEMOGRAPHIC_DATA] 14 Août 2025"
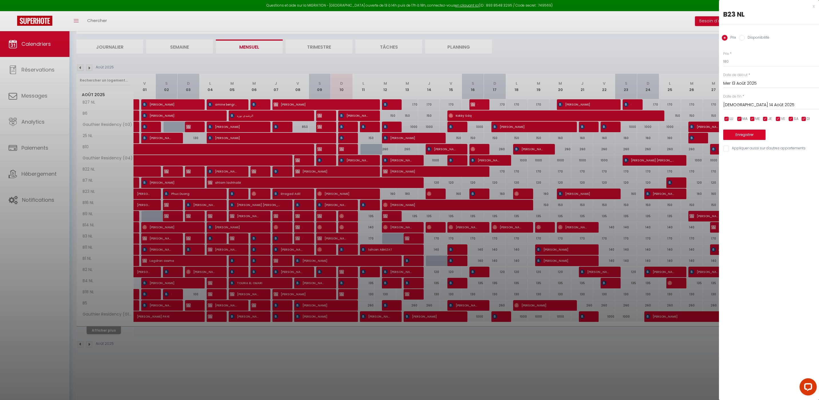
click at [109, 331] on div at bounding box center [409, 200] width 819 height 400
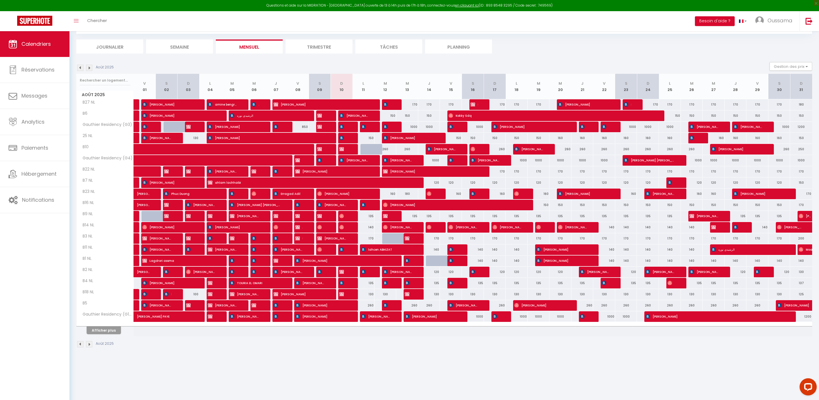
click at [410, 192] on div "180" at bounding box center [407, 193] width 22 height 11
type input "180"
type input "Mer 13 Août 2025"
type input "[DEMOGRAPHIC_DATA] 14 Août 2025"
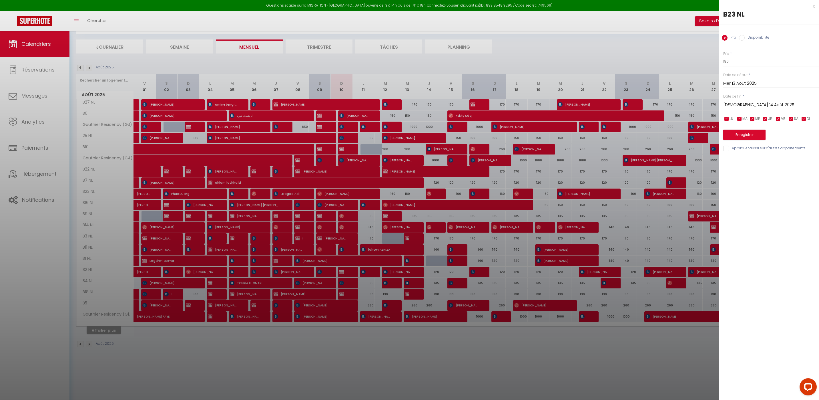
click at [430, 351] on div at bounding box center [409, 200] width 819 height 400
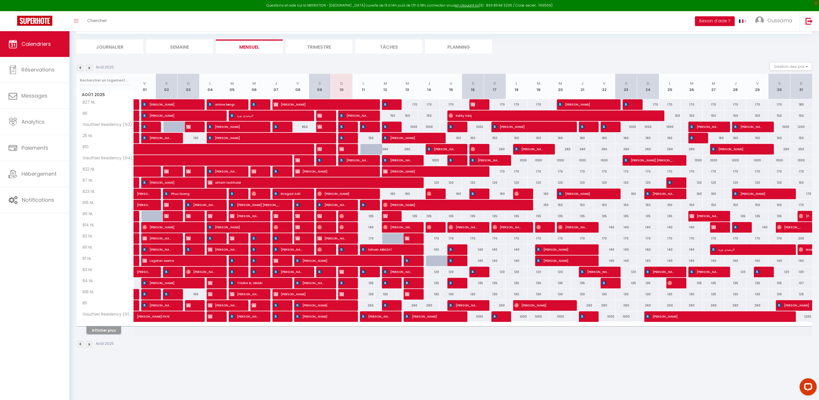
click at [104, 331] on button "Afficher plus" at bounding box center [104, 330] width 34 height 8
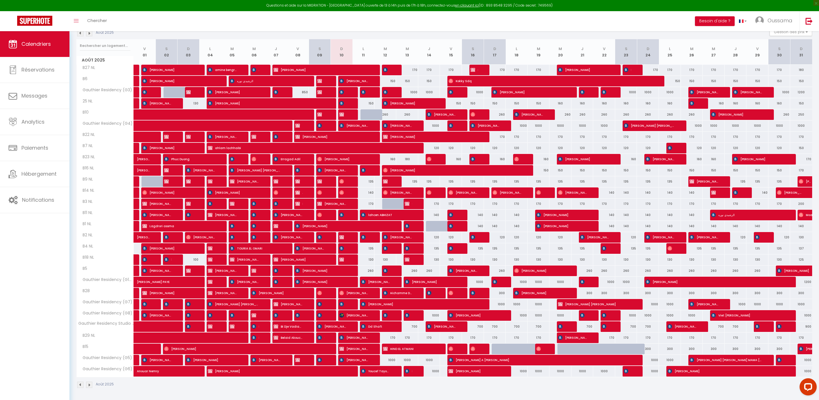
scroll to position [66, 0]
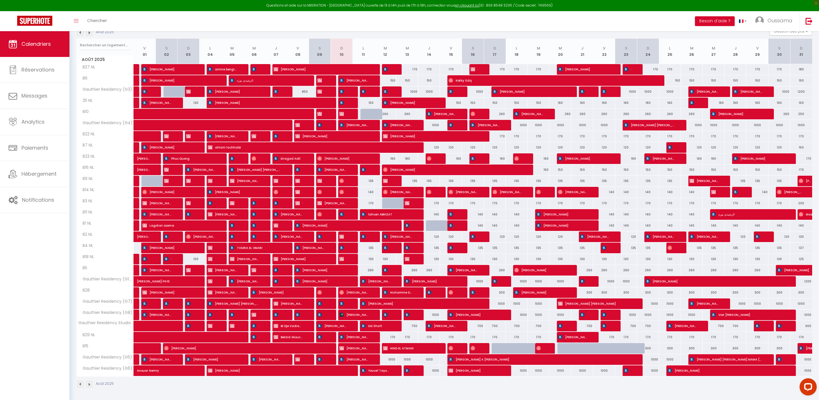
drag, startPoint x: 404, startPoint y: 159, endPoint x: 412, endPoint y: 158, distance: 7.8
click at [412, 158] on div "180" at bounding box center [407, 158] width 22 height 11
type input "180"
type input "Mer 13 Août 2025"
type input "[DEMOGRAPHIC_DATA] 14 Août 2025"
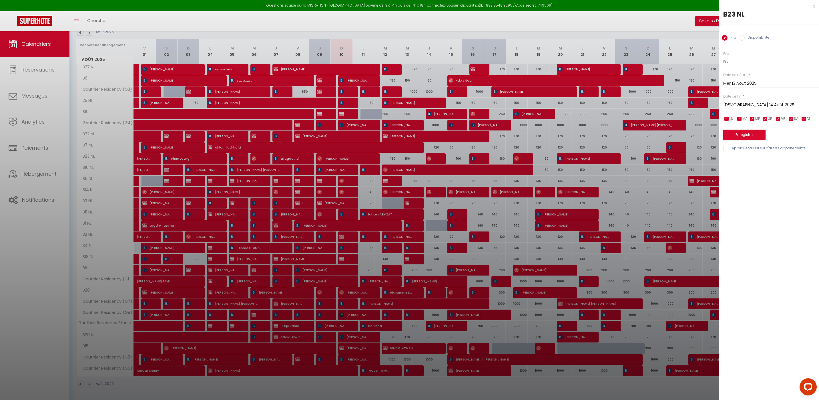
click at [814, 7] on div "x" at bounding box center [767, 6] width 96 height 7
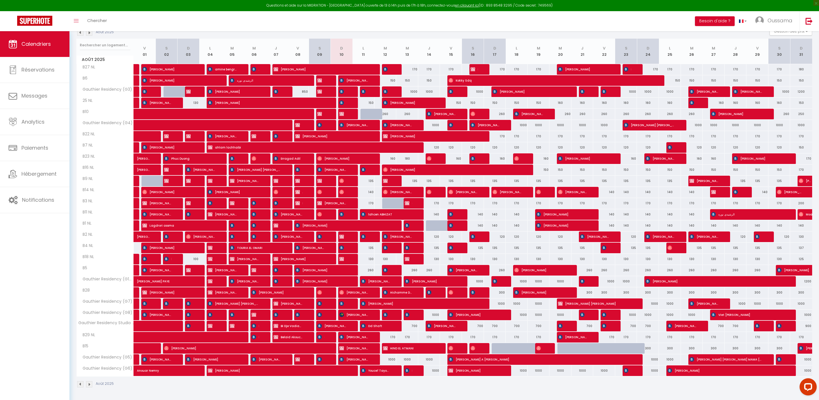
click at [413, 203] on div at bounding box center [415, 203] width 22 height 11
click at [410, 203] on span "CHAIMAE BIYA" at bounding box center [408, 202] width 7 height 11
select select "OK"
select select "KO"
select select "0"
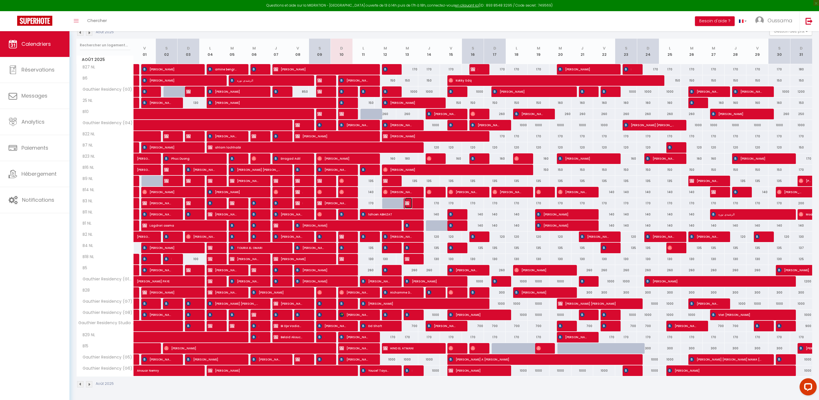
select select "0"
select select "1"
select select
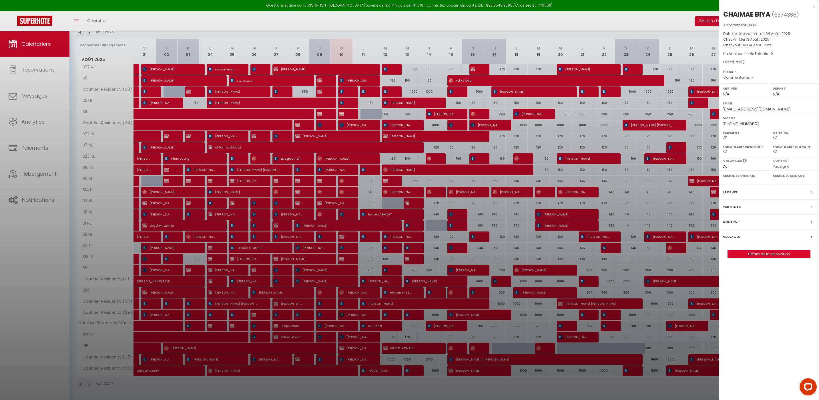
click at [407, 157] on div at bounding box center [409, 200] width 819 height 400
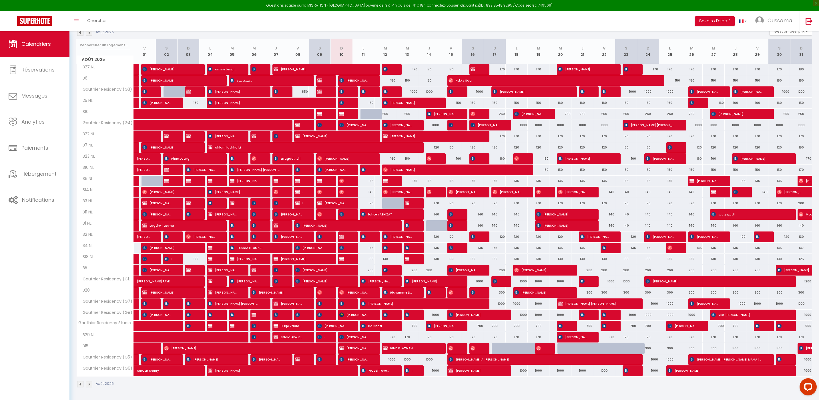
click at [457, 159] on div "160" at bounding box center [451, 158] width 22 height 11
type input "160"
type input "Ven 15 Août 2025"
type input "[PERSON_NAME] 16 Août 2025"
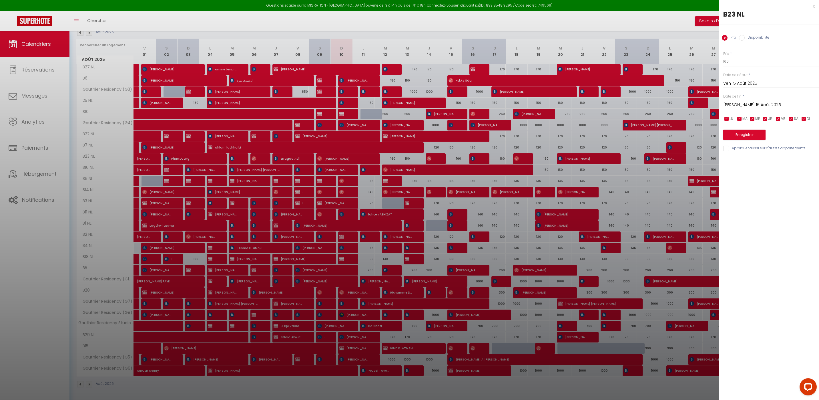
click at [408, 161] on div at bounding box center [409, 200] width 819 height 400
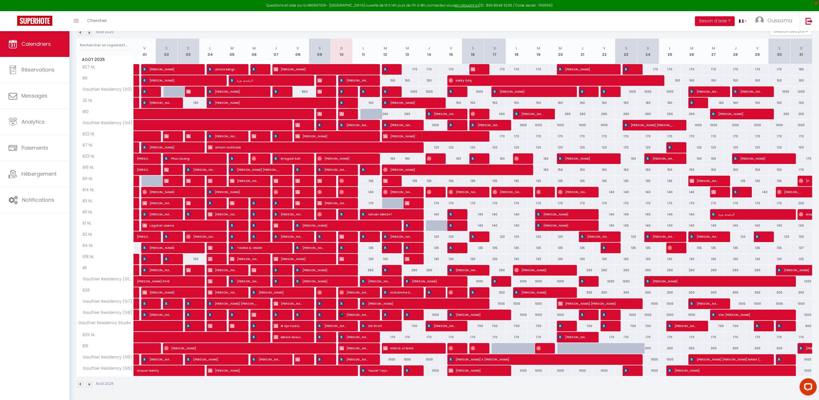
click at [412, 156] on div "180" at bounding box center [407, 158] width 22 height 11
type input "180"
type input "Mer 13 Août 2025"
type input "[DEMOGRAPHIC_DATA] 14 Août 2025"
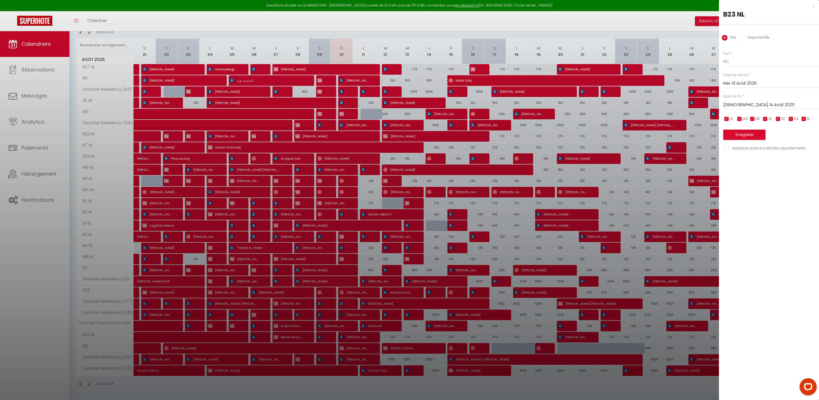
click at [747, 38] on label "Disponibilité" at bounding box center [756, 38] width 25 height 6
click at [744, 38] on input "Disponibilité" at bounding box center [742, 38] width 6 height 6
radio input "true"
radio input "false"
click at [737, 62] on select "Disponible Indisponible" at bounding box center [771, 61] width 96 height 11
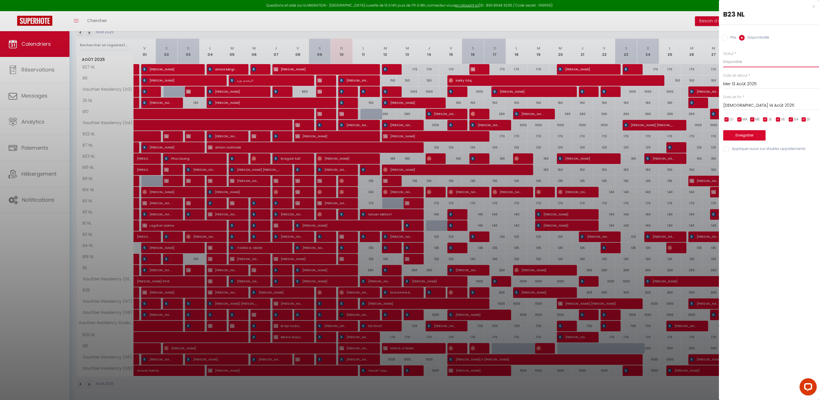
select select "0"
click at [744, 136] on button "Enregistrer" at bounding box center [744, 135] width 42 height 10
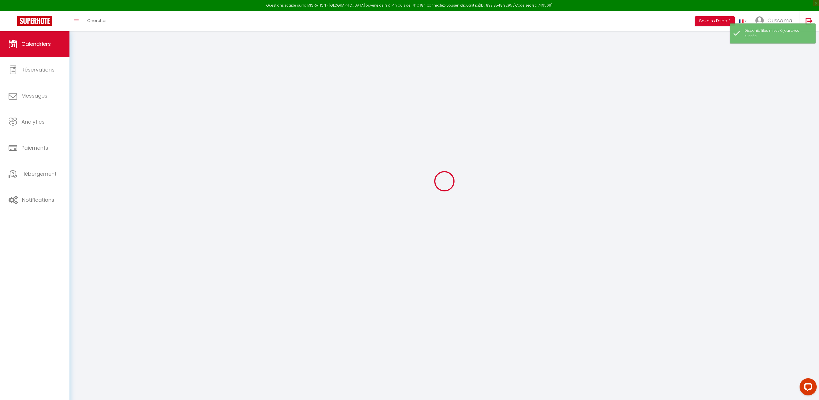
scroll to position [31, 0]
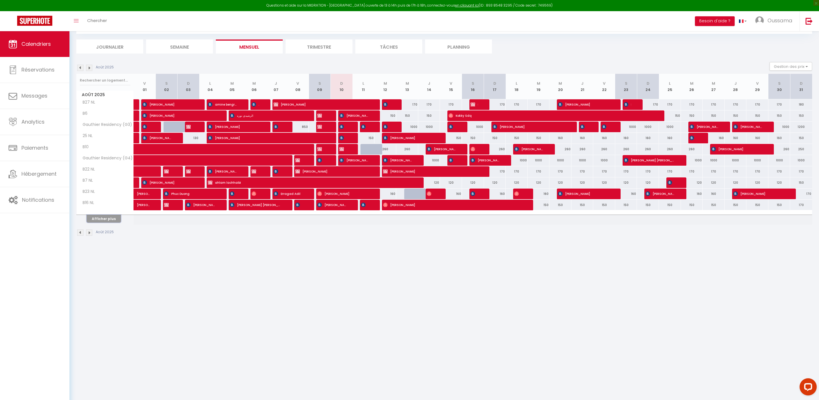
click at [115, 219] on button "Afficher plus" at bounding box center [104, 219] width 34 height 8
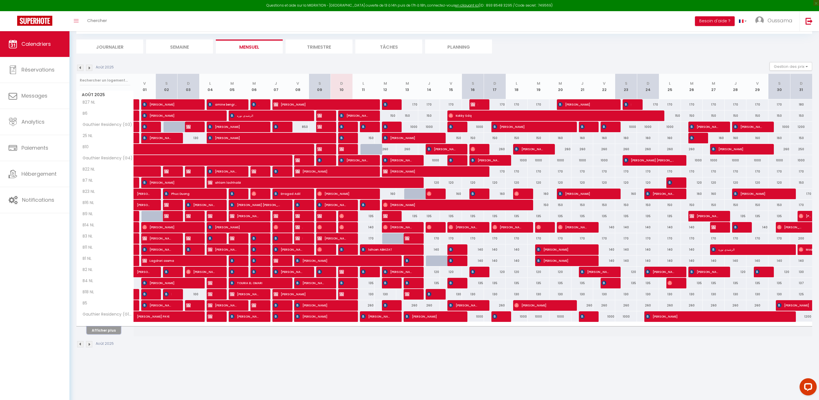
click at [106, 331] on button "Afficher plus" at bounding box center [104, 330] width 34 height 8
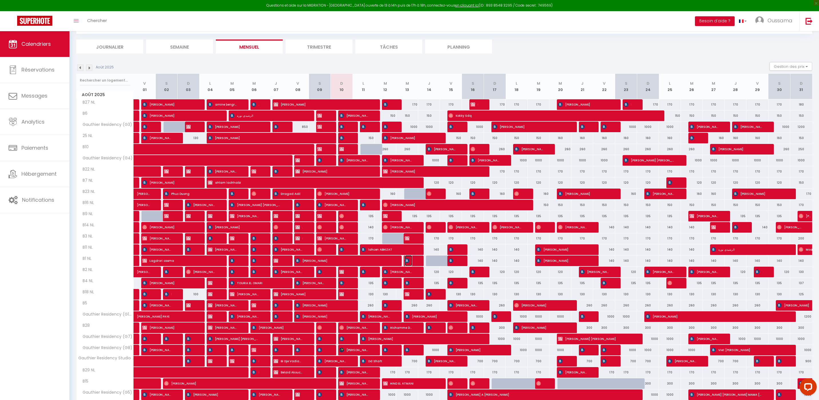
click at [408, 262] on img at bounding box center [407, 260] width 5 height 5
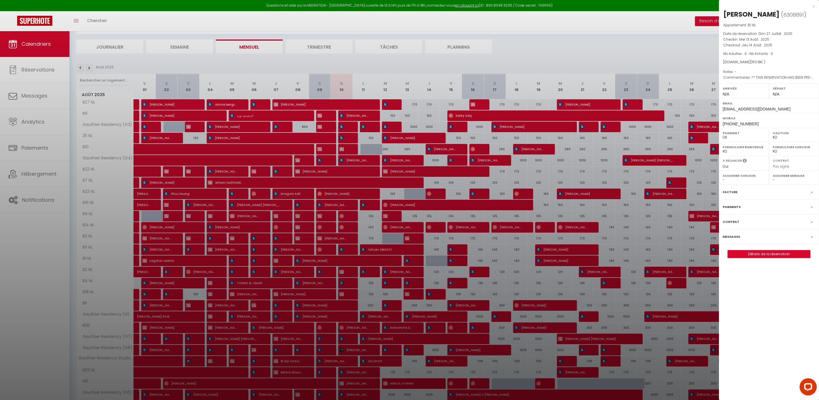
click at [409, 283] on div at bounding box center [409, 200] width 819 height 400
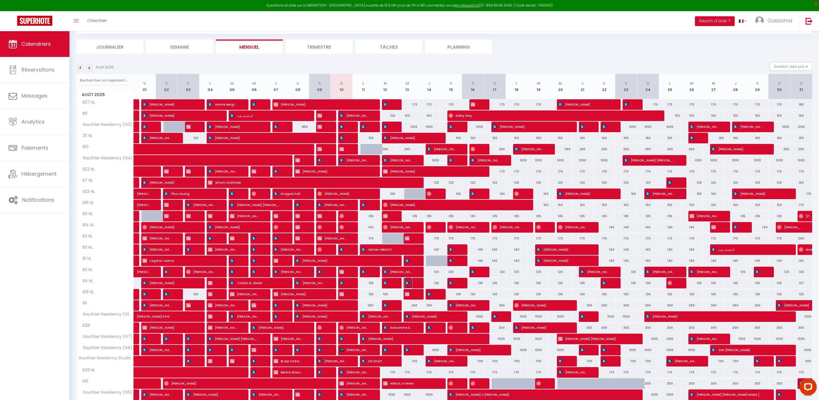
click at [409, 283] on img at bounding box center [407, 282] width 5 height 5
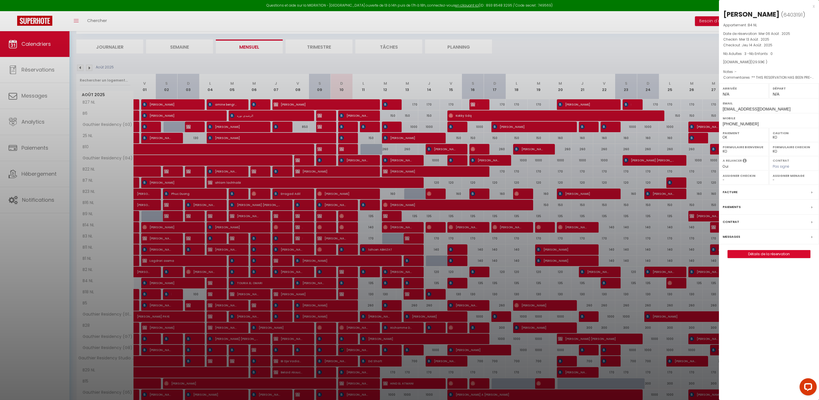
click at [102, 23] on div at bounding box center [409, 200] width 819 height 400
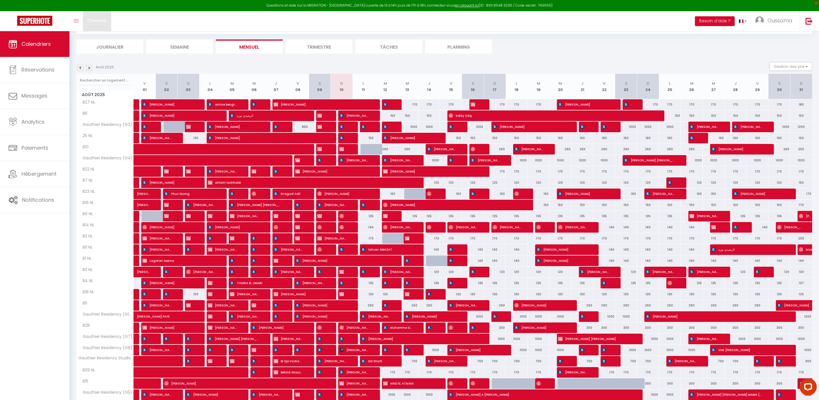
click at [101, 21] on span "Chercher" at bounding box center [97, 20] width 20 height 6
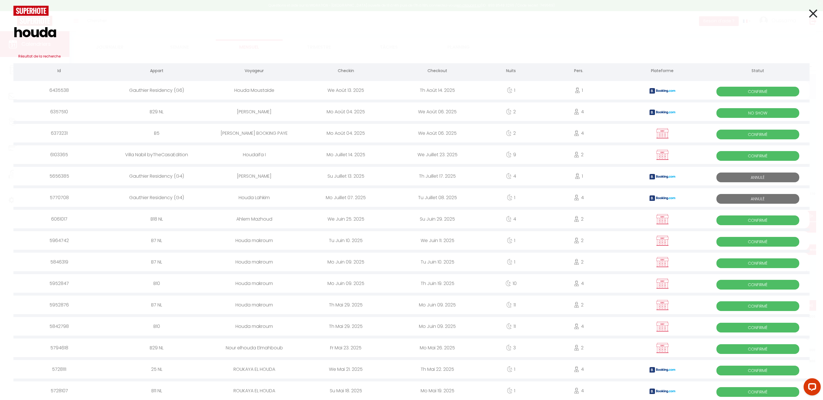
type input "houda"
click at [809, 12] on icon at bounding box center [813, 13] width 8 height 14
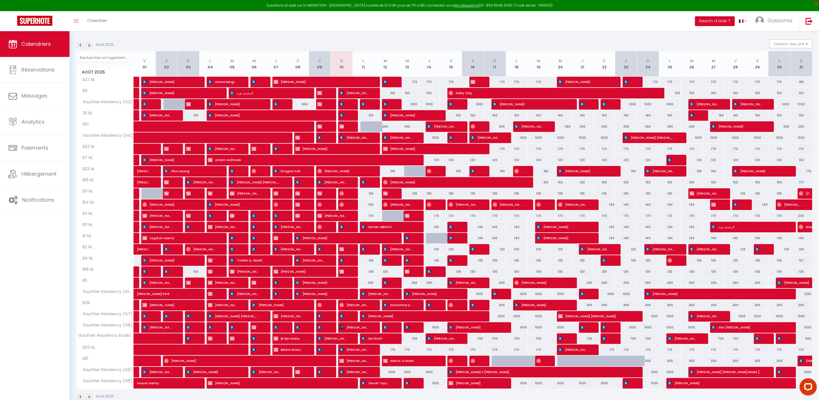
scroll to position [66, 0]
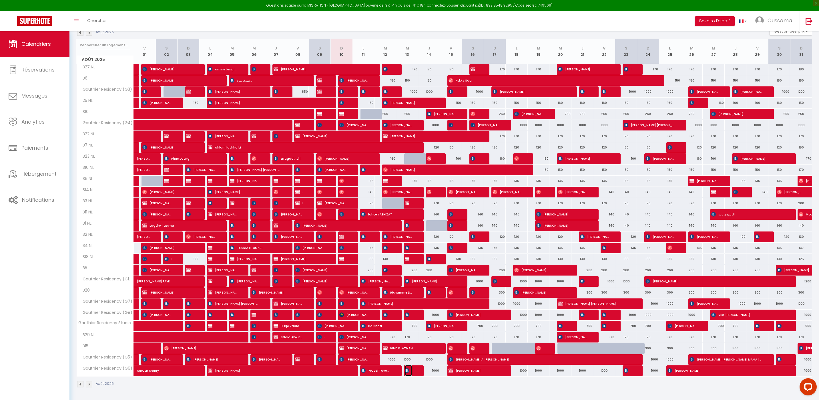
click at [408, 371] on img at bounding box center [407, 370] width 5 height 5
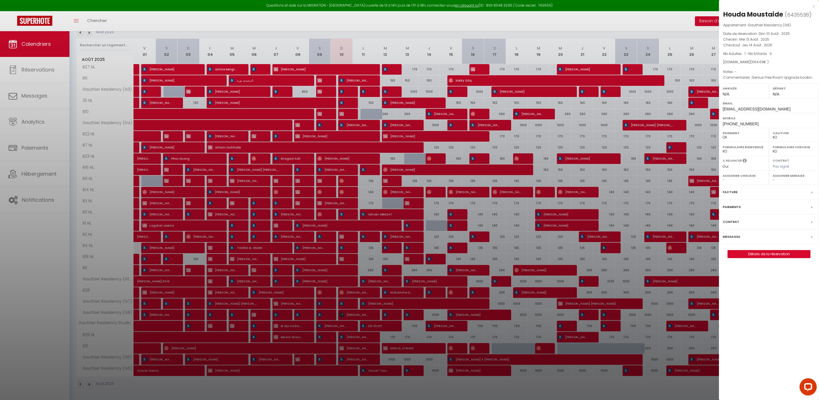
click at [408, 371] on div at bounding box center [409, 200] width 819 height 400
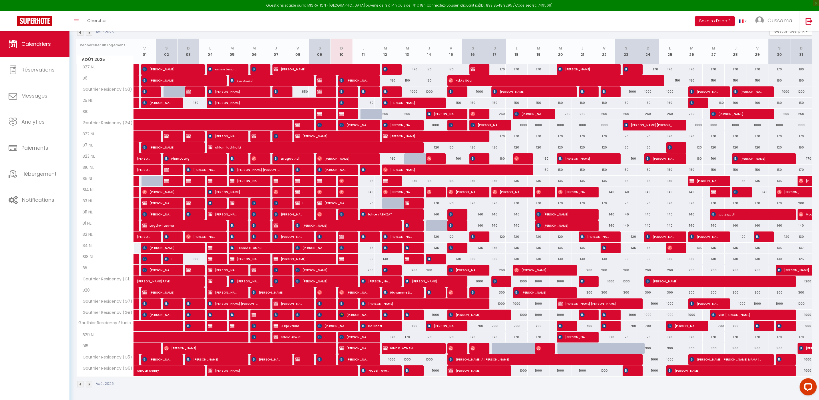
click at [431, 371] on div "1000" at bounding box center [429, 370] width 22 height 11
select select "1"
type input "[DEMOGRAPHIC_DATA] 14 Août 2025"
type input "Ven 15 Août 2025"
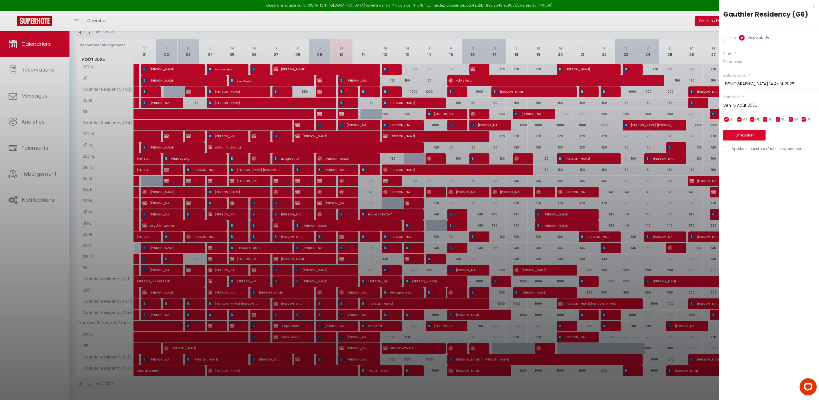
click at [737, 63] on select "Disponible Indisponible" at bounding box center [771, 61] width 96 height 11
select select "0"
click at [746, 136] on button "Enregistrer" at bounding box center [744, 135] width 42 height 10
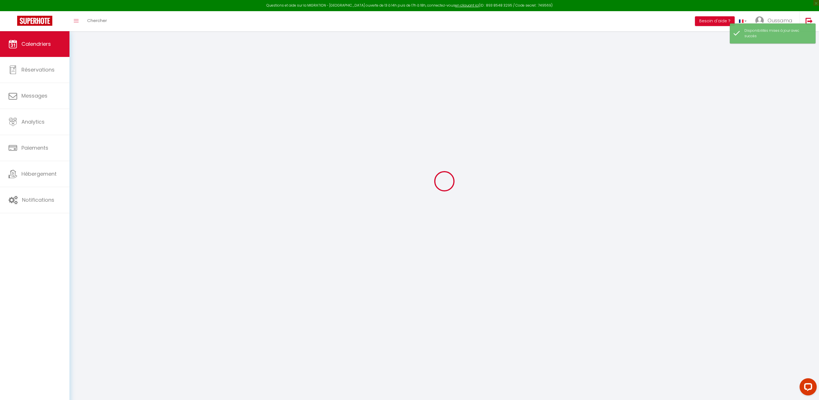
scroll to position [31, 0]
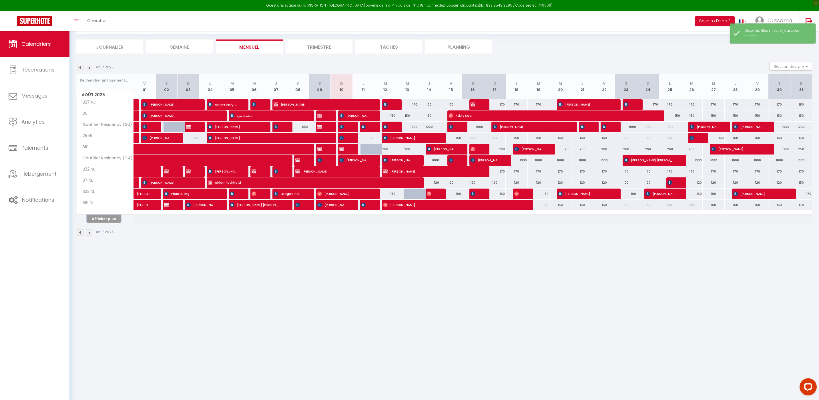
click at [93, 218] on button "Afficher plus" at bounding box center [104, 219] width 34 height 8
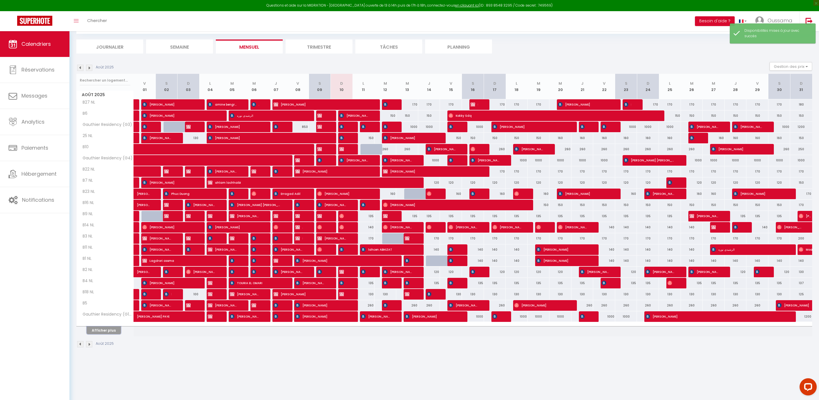
click at [106, 331] on button "Afficher plus" at bounding box center [104, 330] width 34 height 8
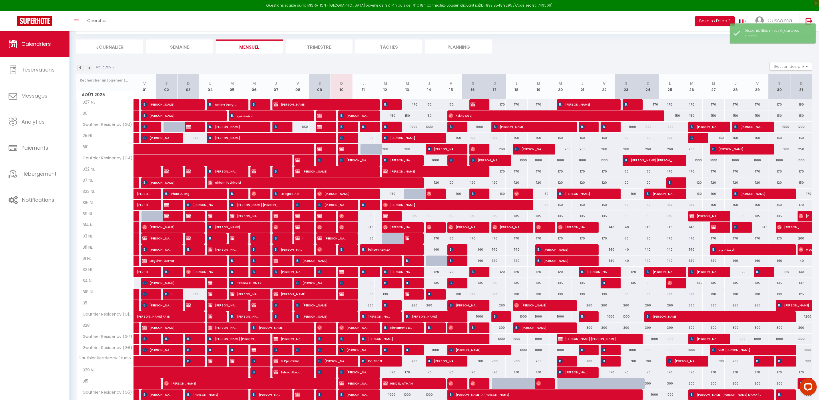
scroll to position [66, 0]
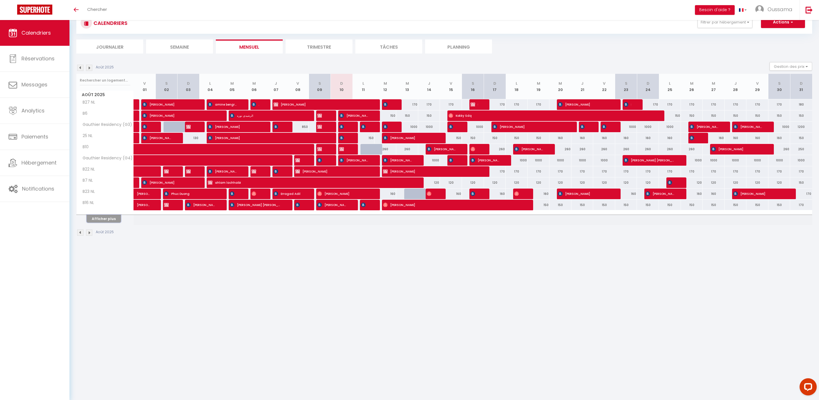
click at [94, 220] on button "Afficher plus" at bounding box center [104, 219] width 34 height 8
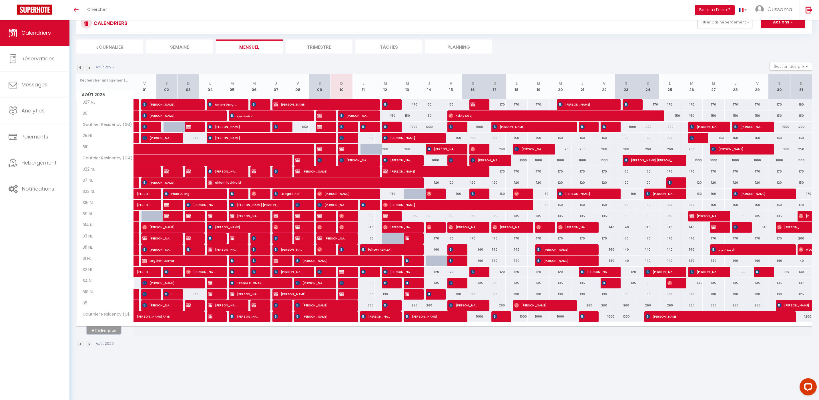
click at [103, 331] on button "Afficher plus" at bounding box center [104, 330] width 34 height 8
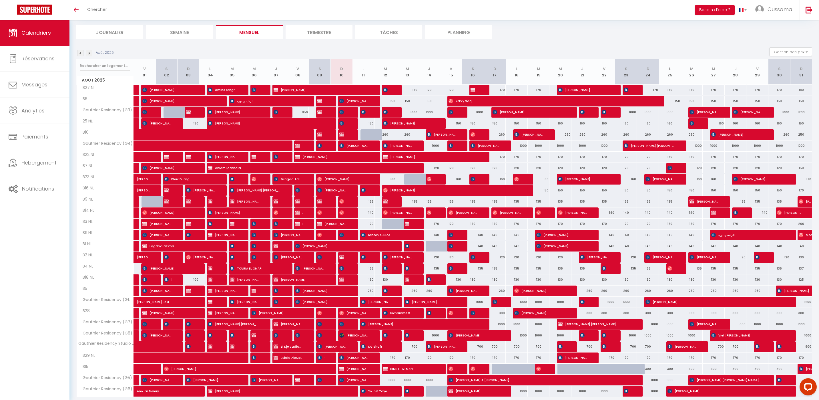
scroll to position [55, 0]
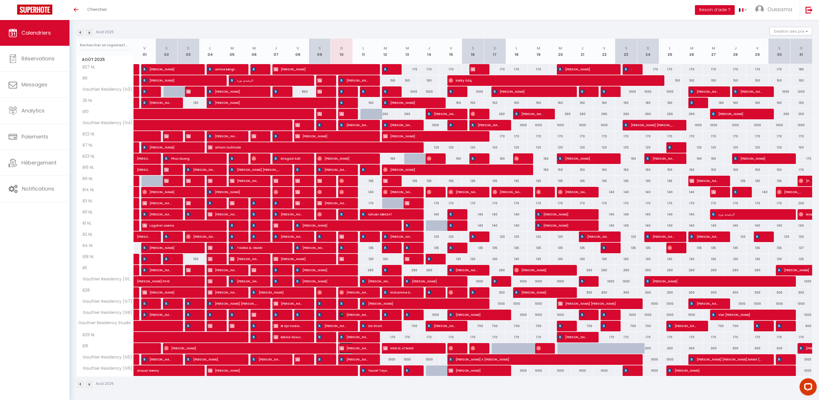
click at [358, 350] on span "[PERSON_NAME]" at bounding box center [353, 347] width 29 height 11
select select "OK"
select select "KO"
select select "0"
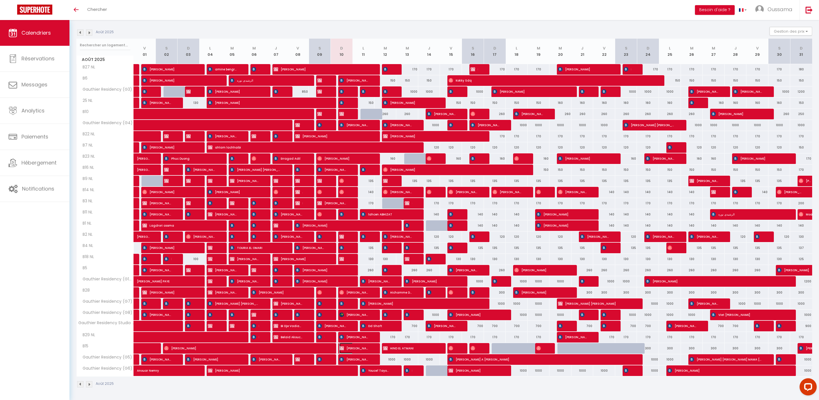
select select "1"
select select
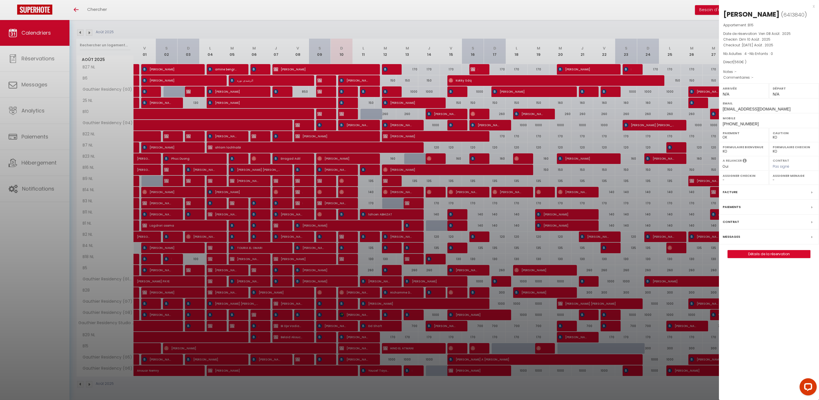
click at [357, 349] on div at bounding box center [409, 200] width 819 height 400
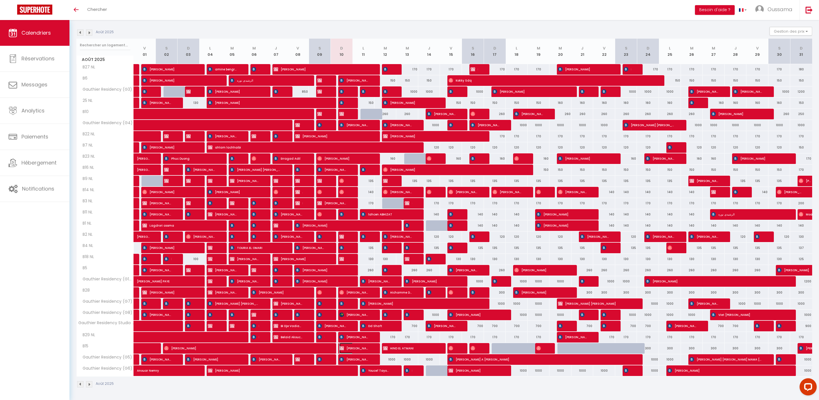
click at [357, 348] on span "[PERSON_NAME]" at bounding box center [353, 347] width 29 height 11
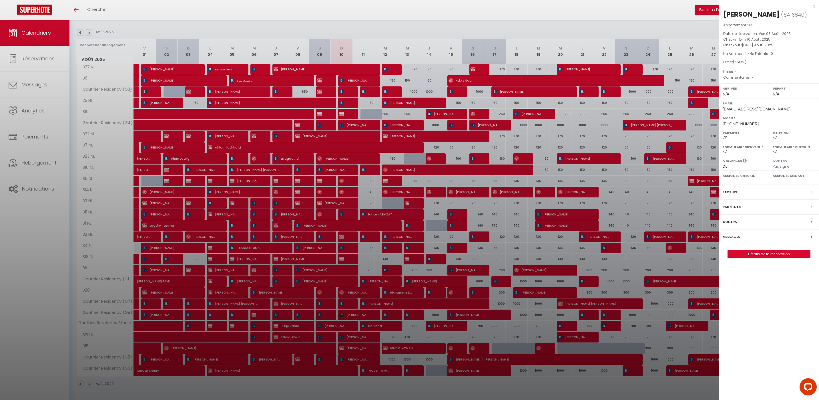
click at [742, 124] on span "+19296714269" at bounding box center [740, 123] width 36 height 5
copy div "+19296714269"
